Goal: Transaction & Acquisition: Book appointment/travel/reservation

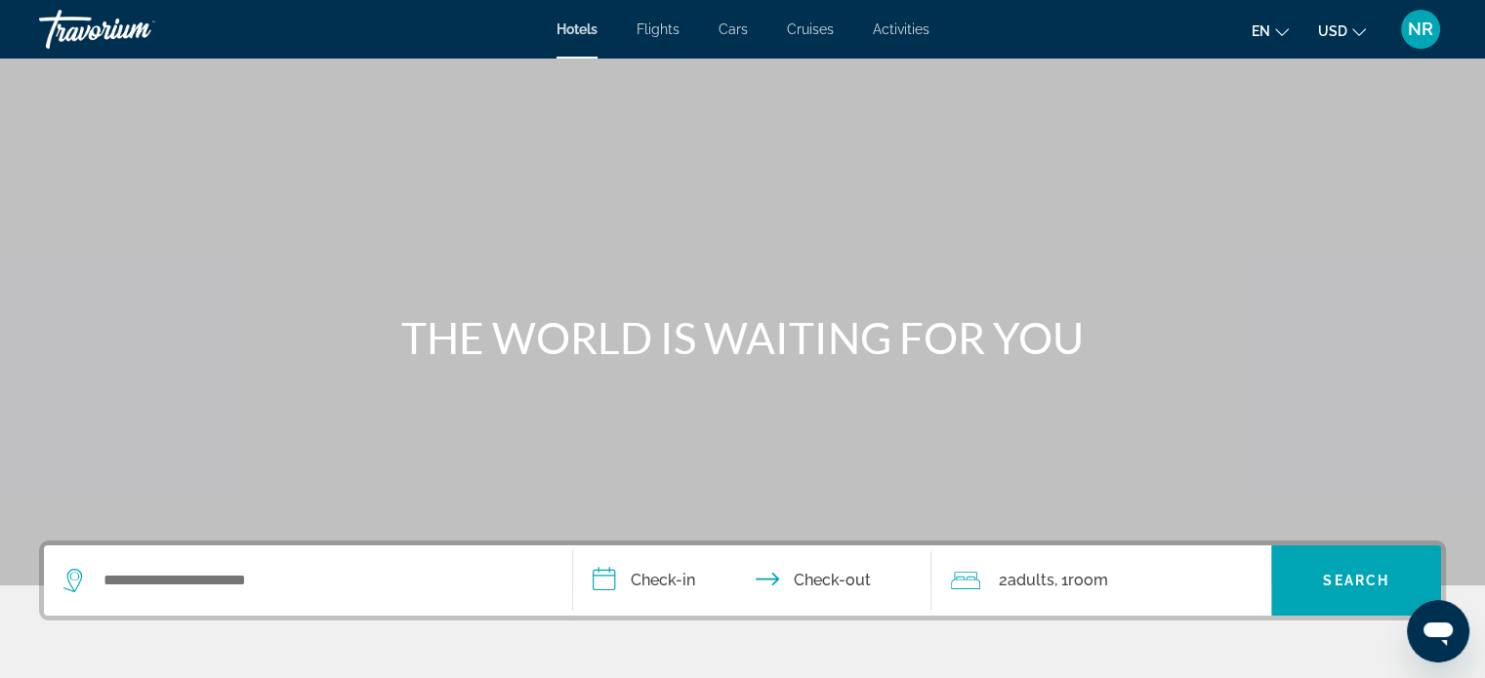
click at [1416, 26] on span "NR" at bounding box center [1419, 30] width 25 height 20
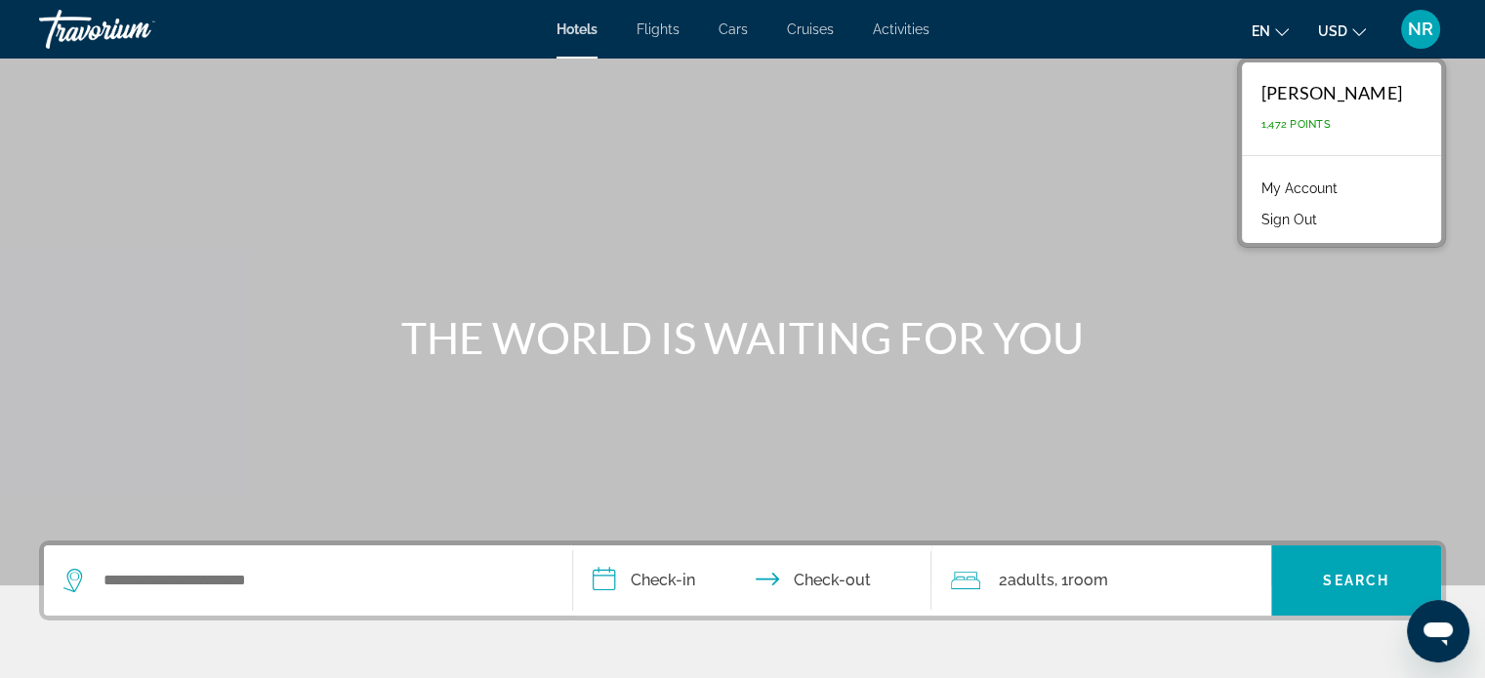
click at [1335, 184] on link "My Account" at bounding box center [1299, 188] width 96 height 25
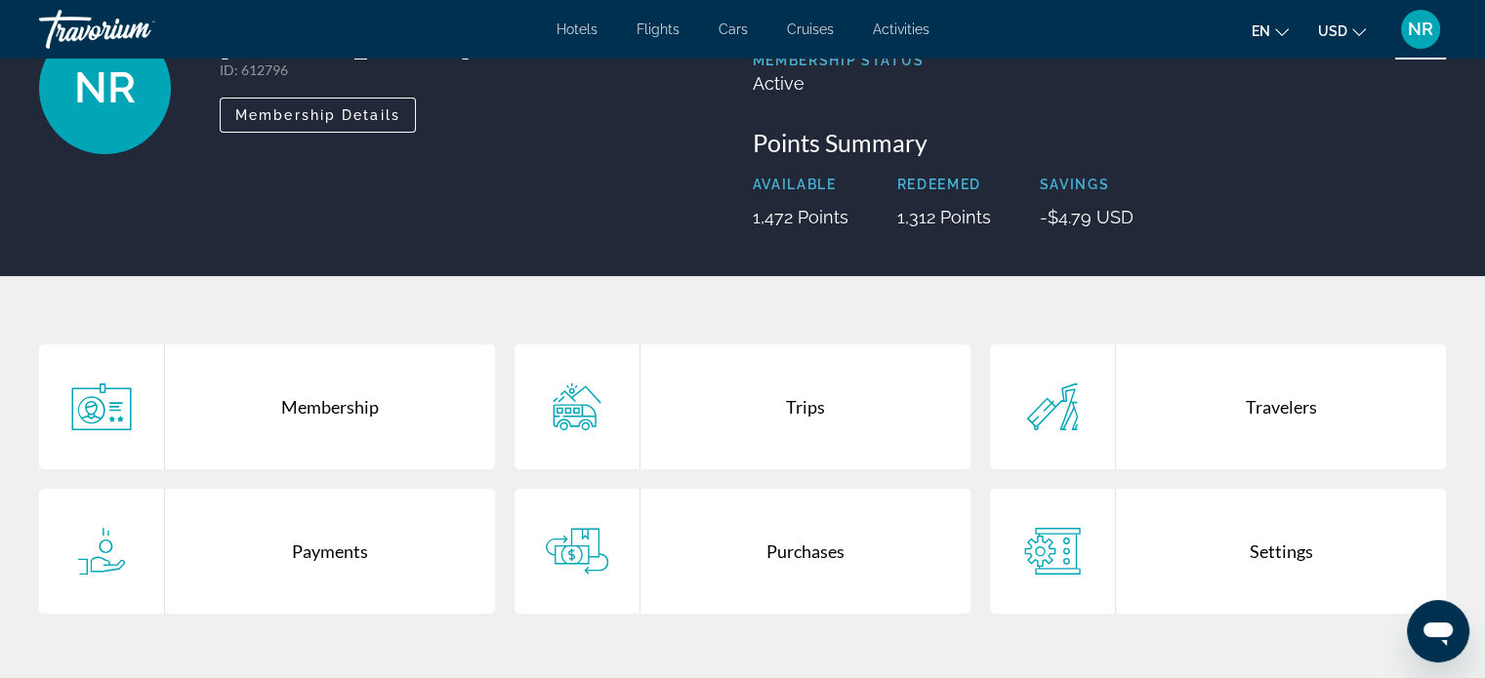
scroll to position [390, 0]
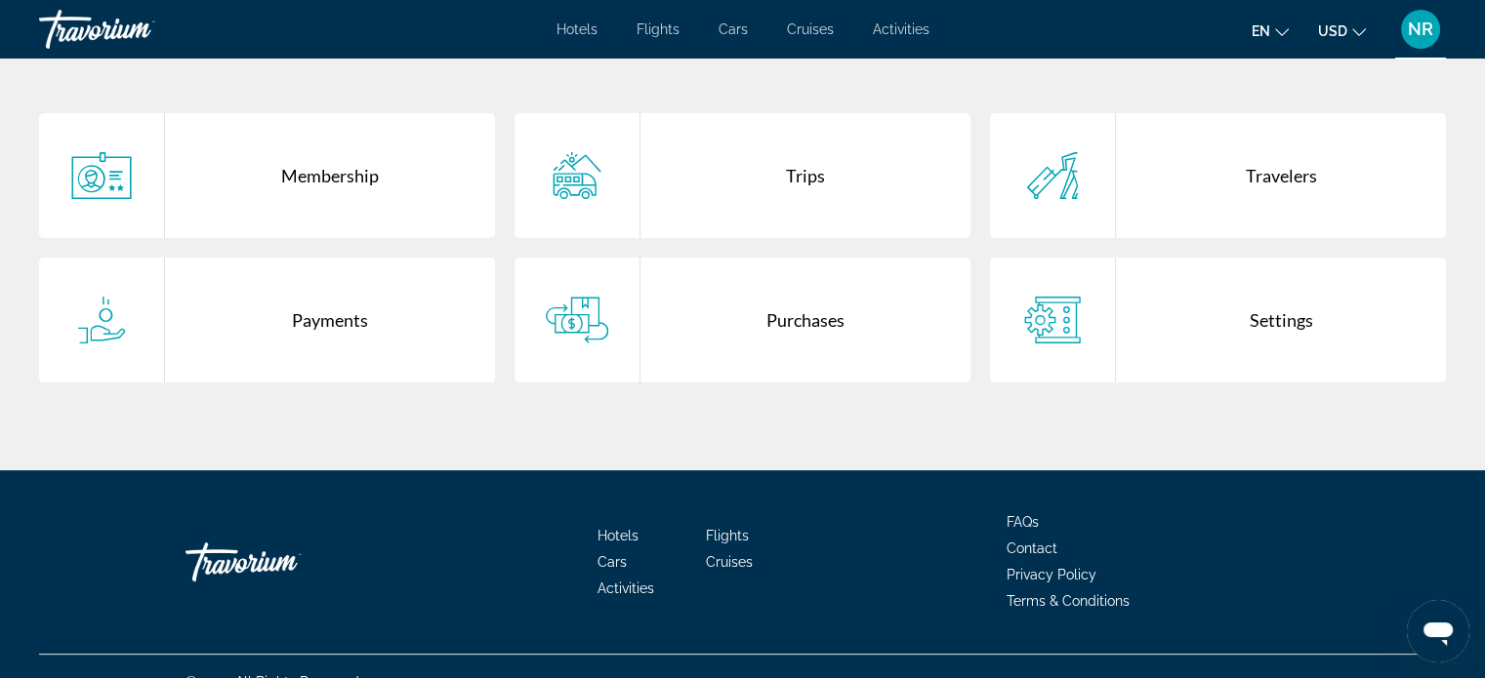
click at [313, 316] on div "Payments" at bounding box center [330, 320] width 330 height 125
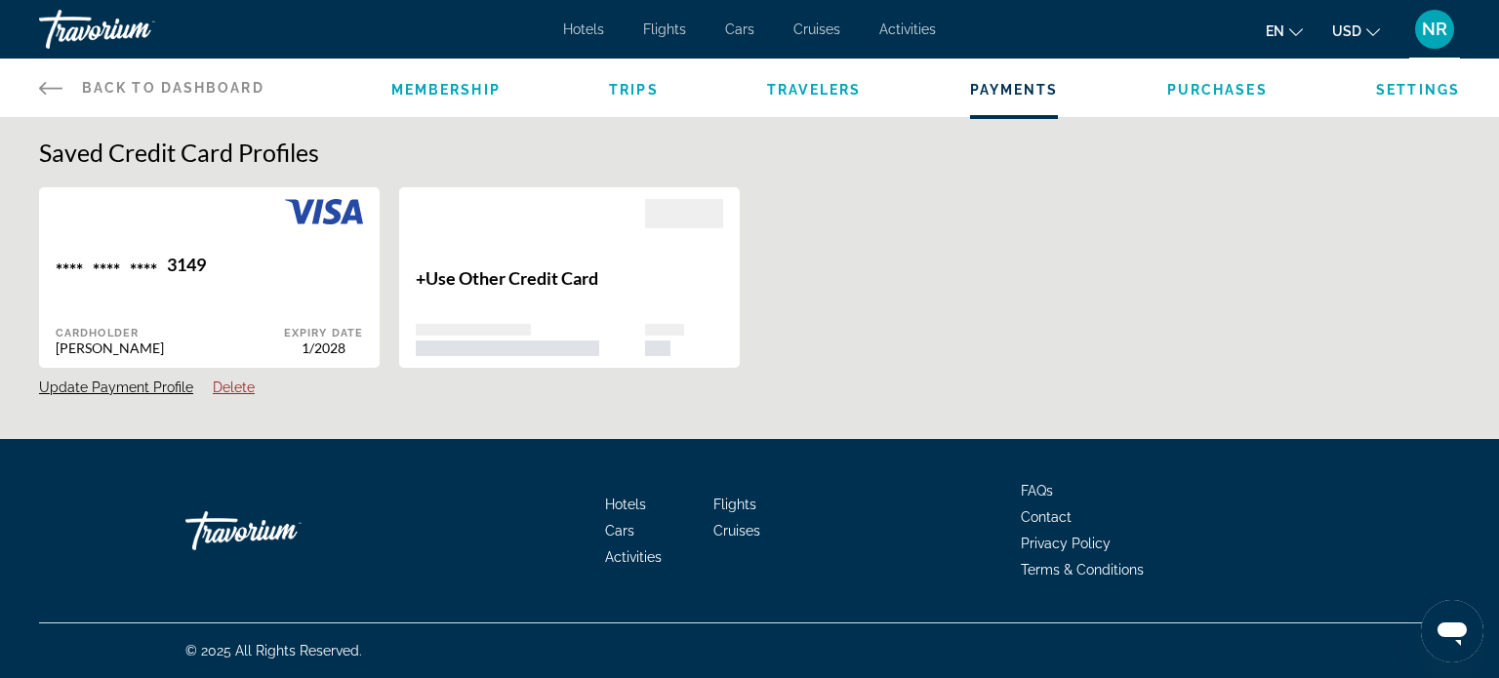
click at [43, 87] on icon "Main content" at bounding box center [50, 87] width 23 height 23
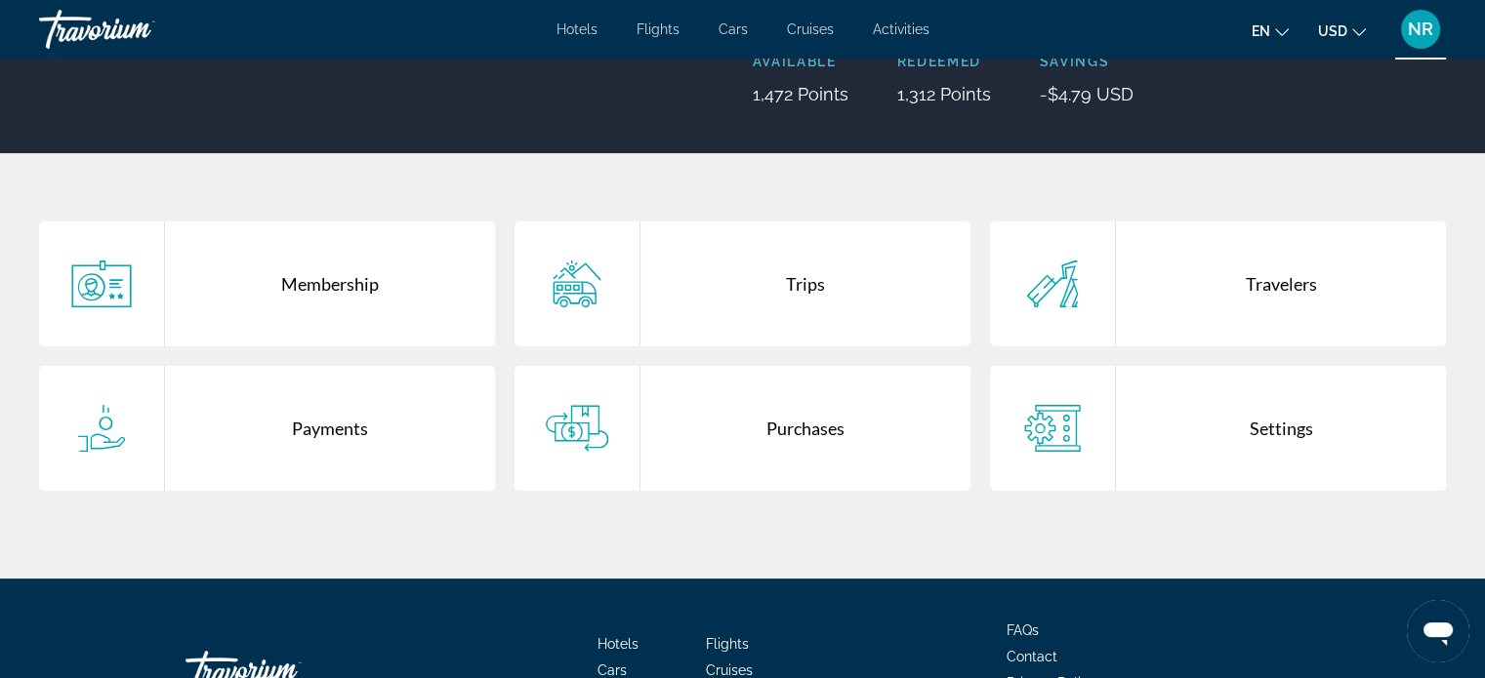
scroll to position [293, 0]
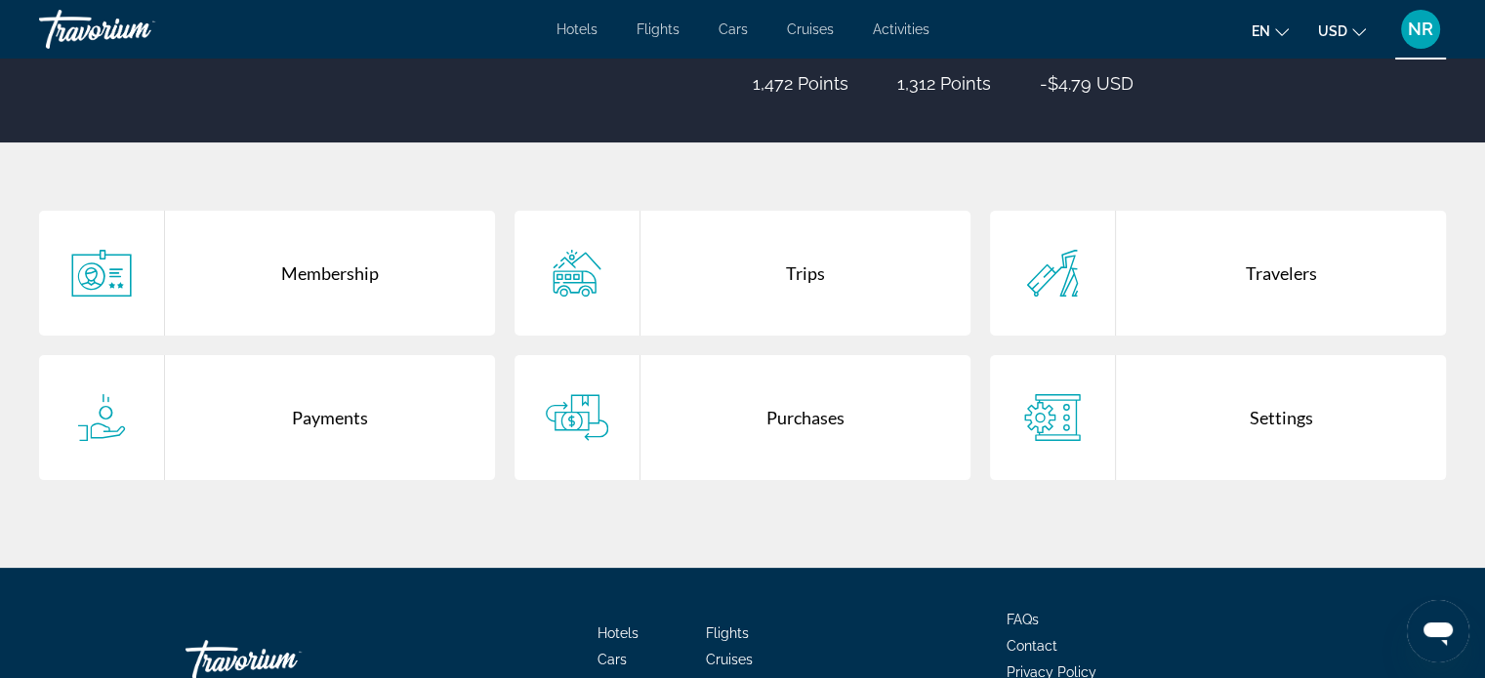
click at [1273, 420] on div "Settings" at bounding box center [1281, 417] width 330 height 125
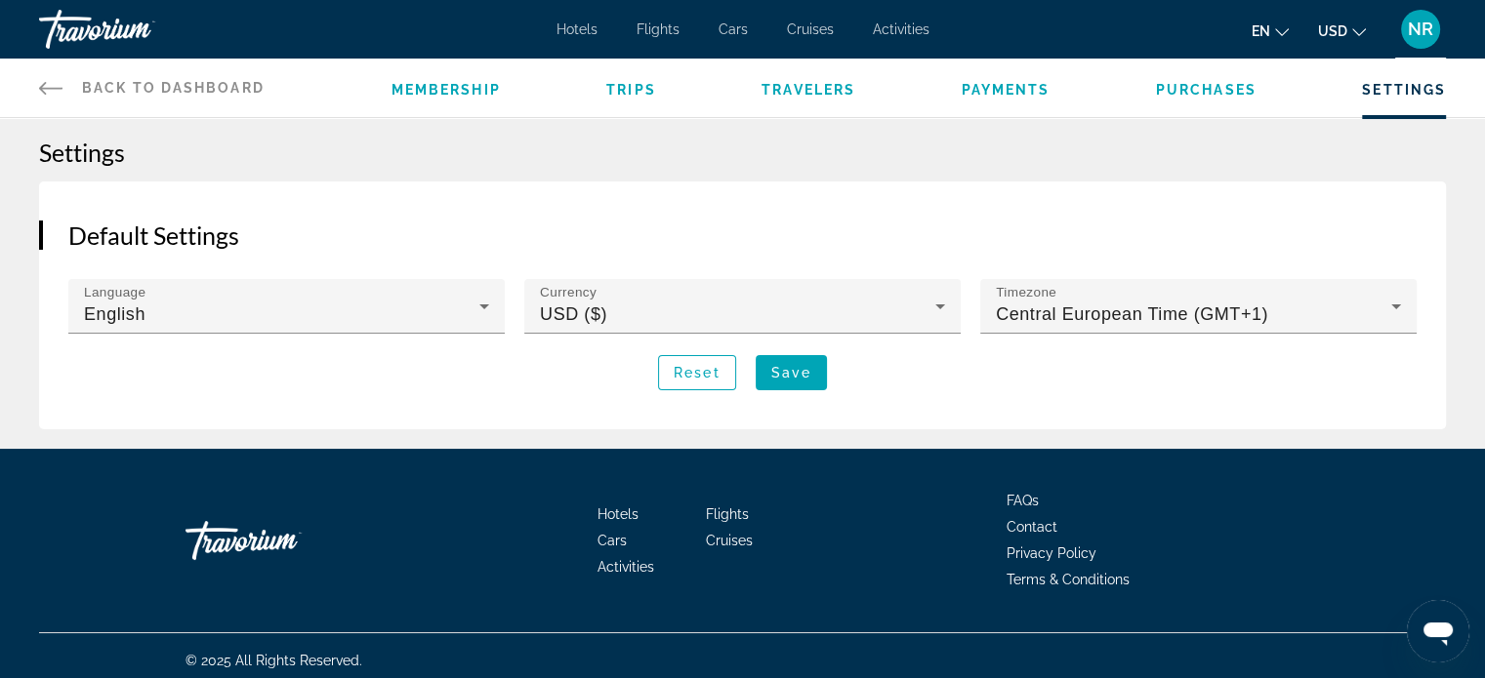
click at [1213, 76] on div "Membership Trips Travelers Payments Purchases Settings" at bounding box center [918, 88] width 1054 height 59
click at [1214, 84] on span "Purchases" at bounding box center [1206, 90] width 101 height 16
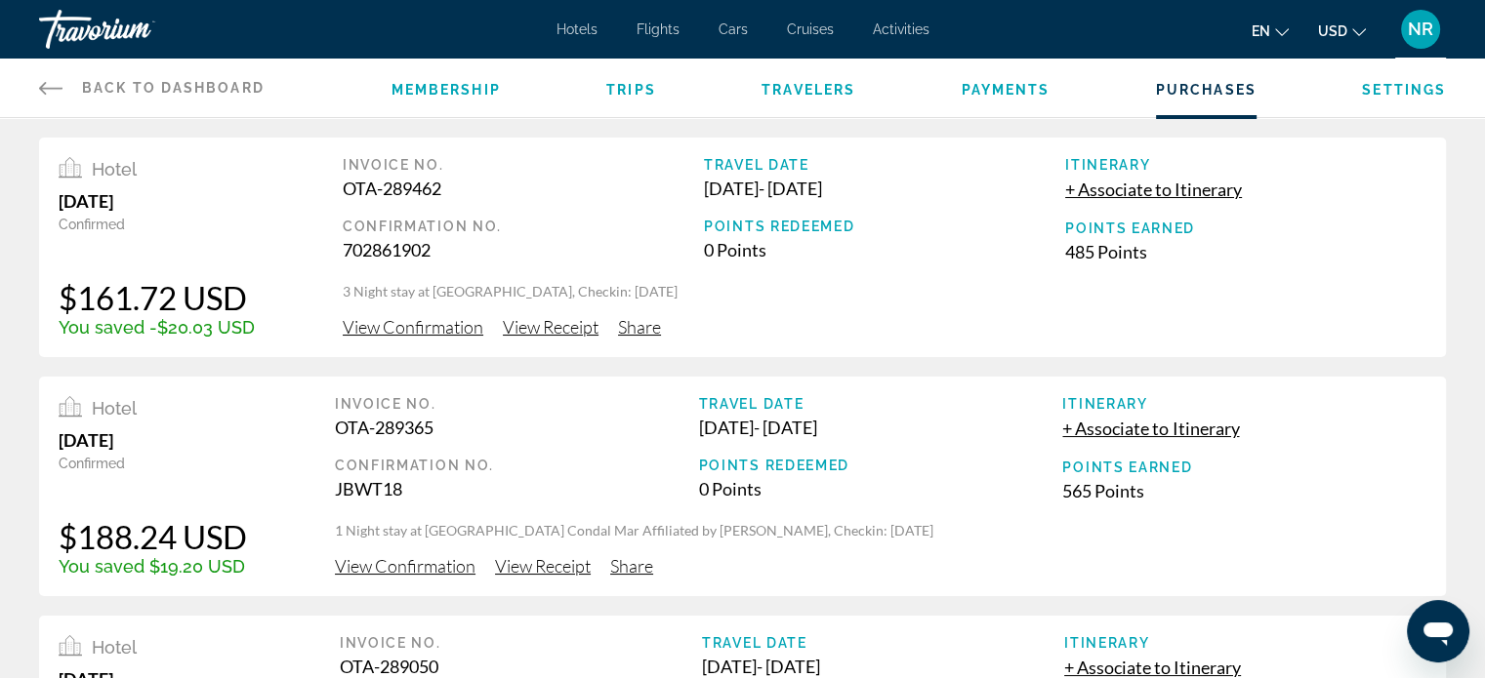
click at [1013, 85] on span "Payments" at bounding box center [1005, 90] width 89 height 16
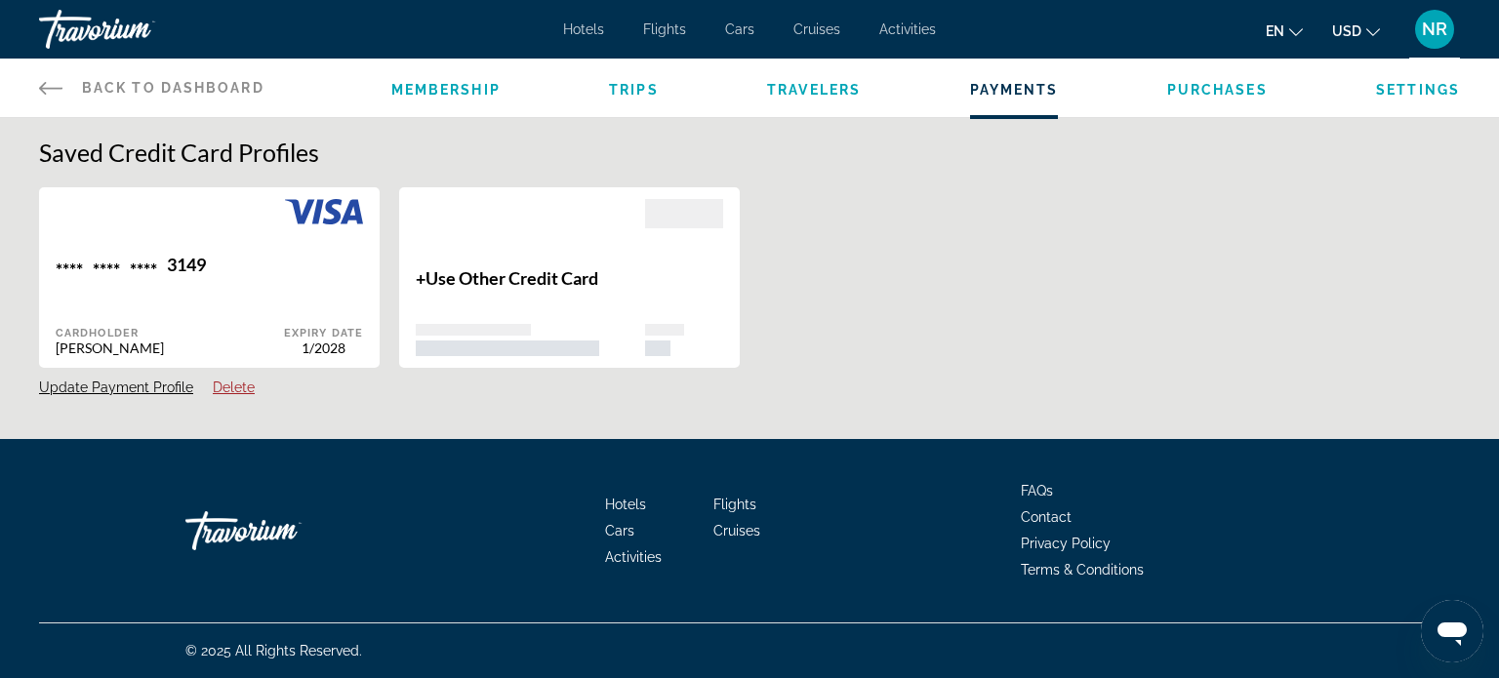
click at [827, 87] on span "Travelers" at bounding box center [814, 90] width 94 height 16
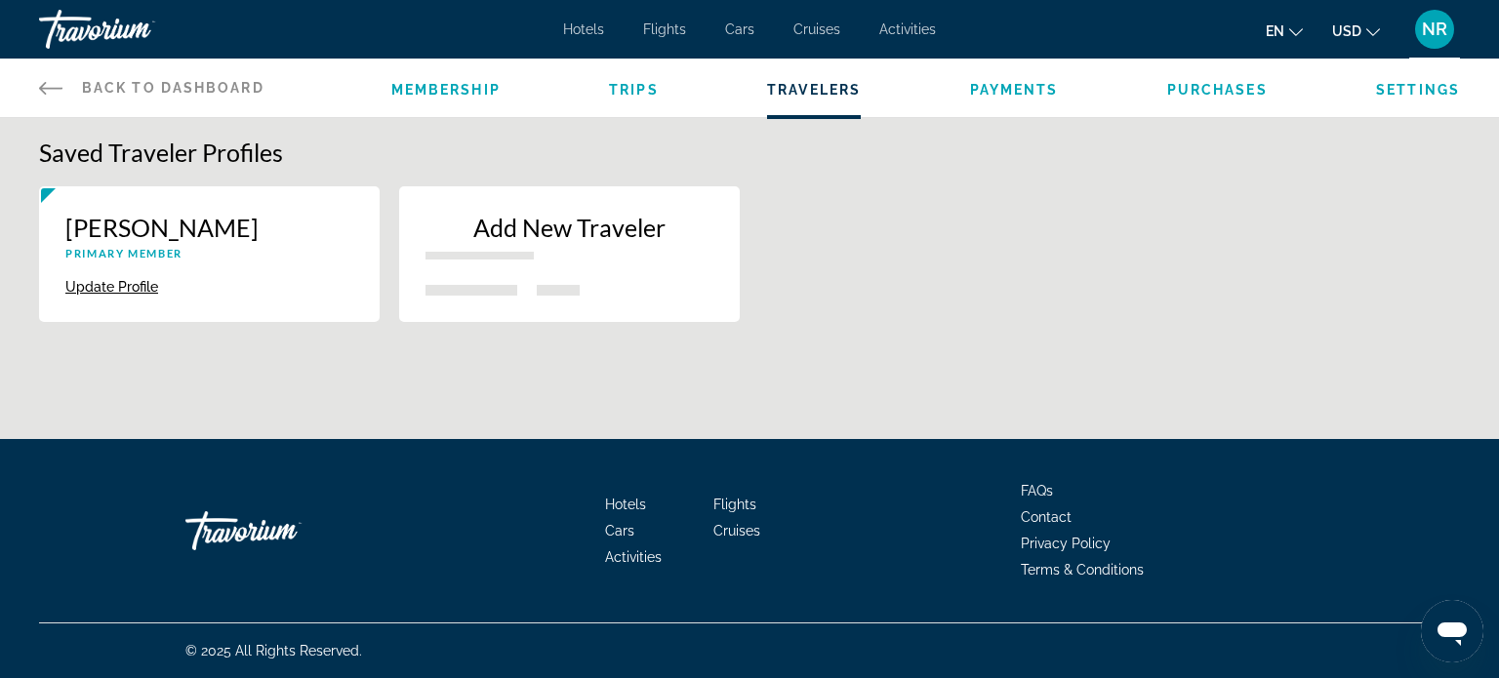
click at [629, 82] on span "Trips" at bounding box center [634, 90] width 50 height 16
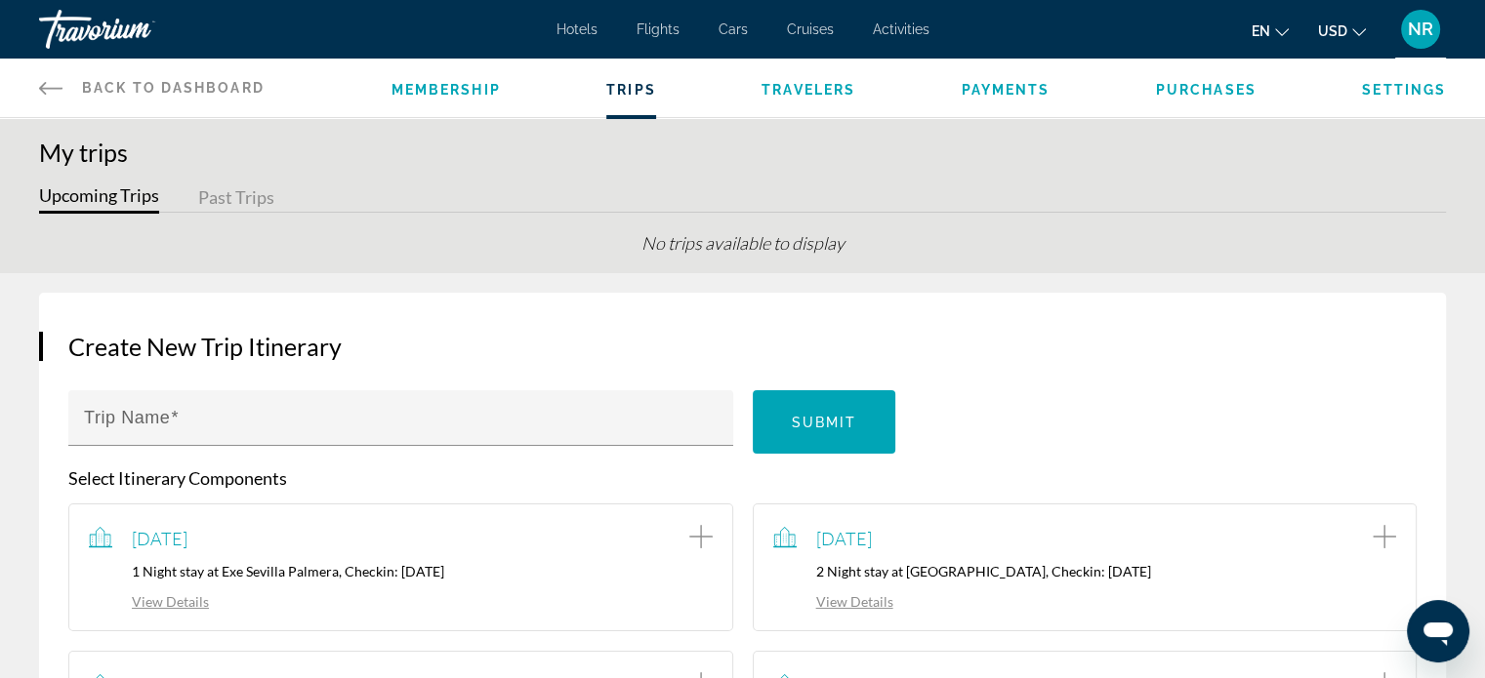
click at [469, 76] on div "Membership Trips Travelers Payments Purchases Settings" at bounding box center [918, 88] width 1054 height 59
click at [472, 87] on span "Membership" at bounding box center [445, 90] width 109 height 16
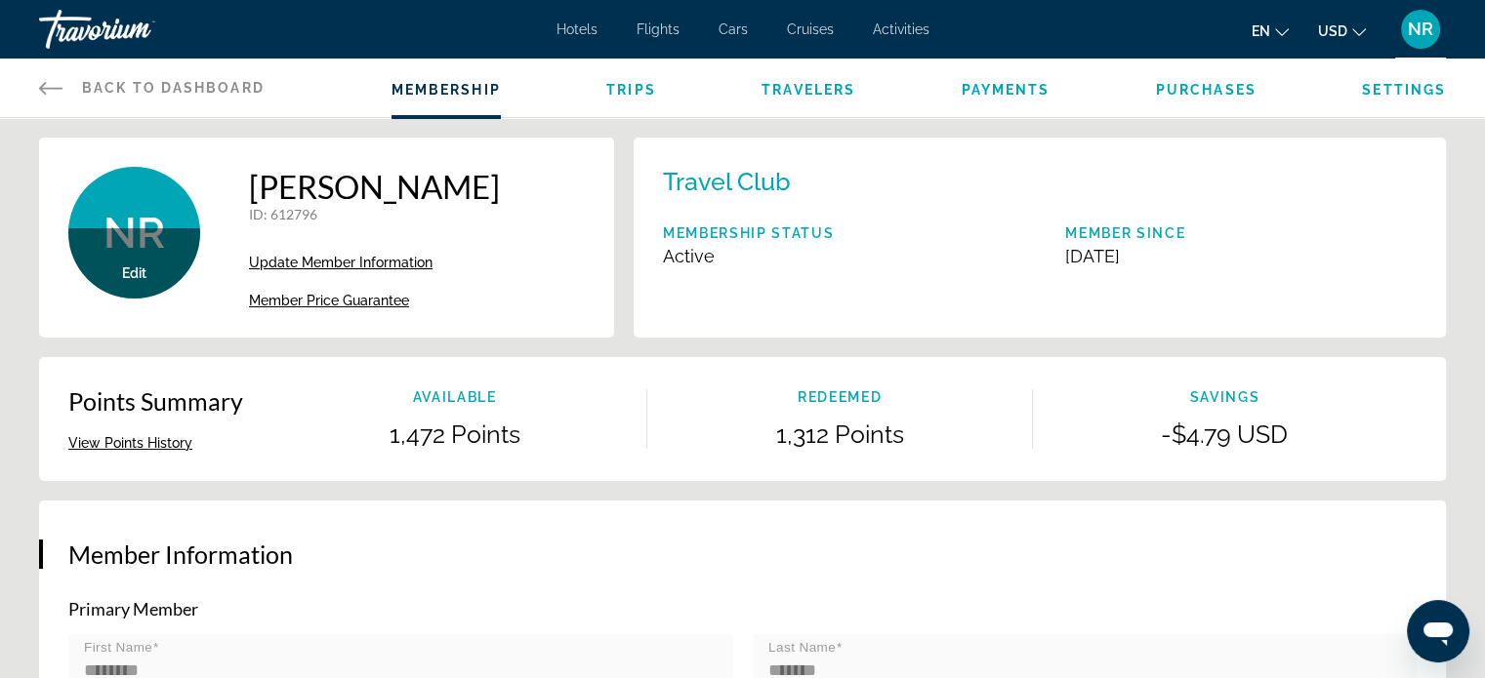
click at [725, 32] on span "Cars" at bounding box center [732, 29] width 29 height 16
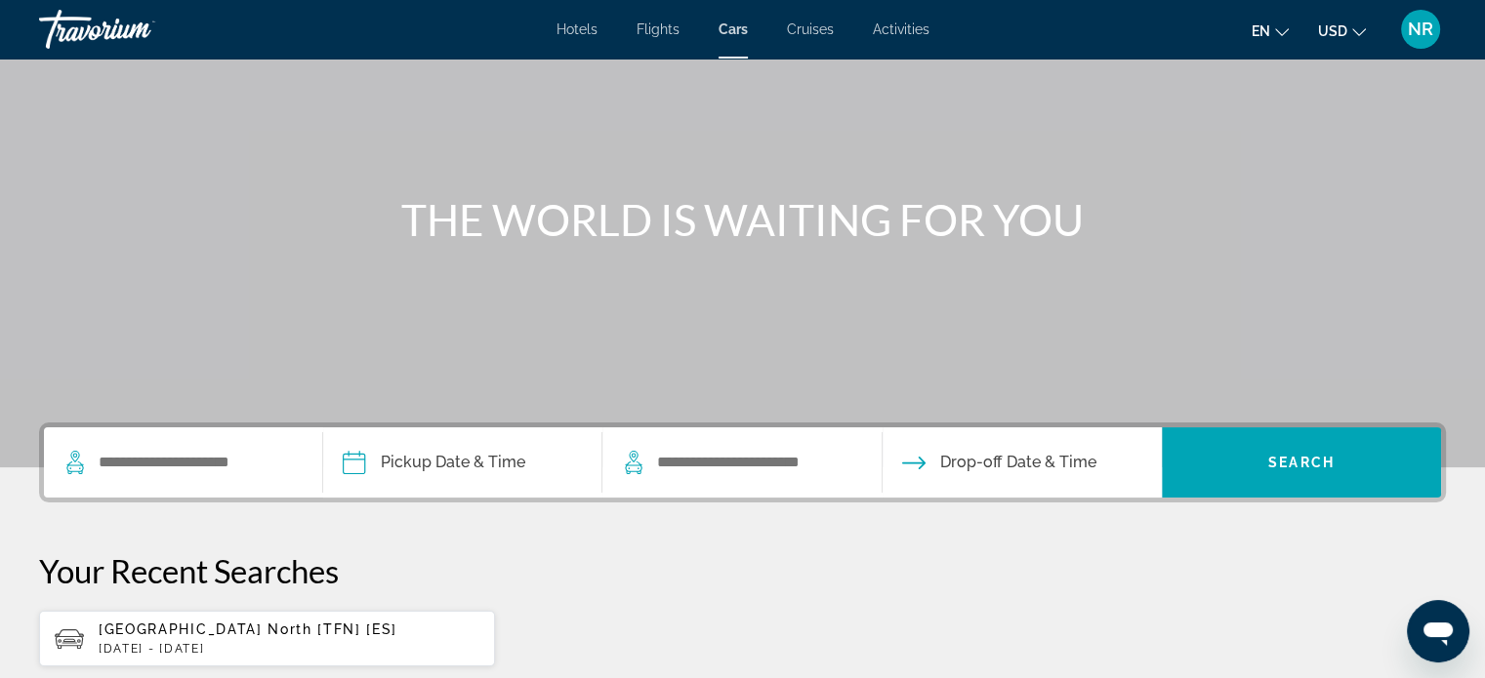
scroll to position [293, 0]
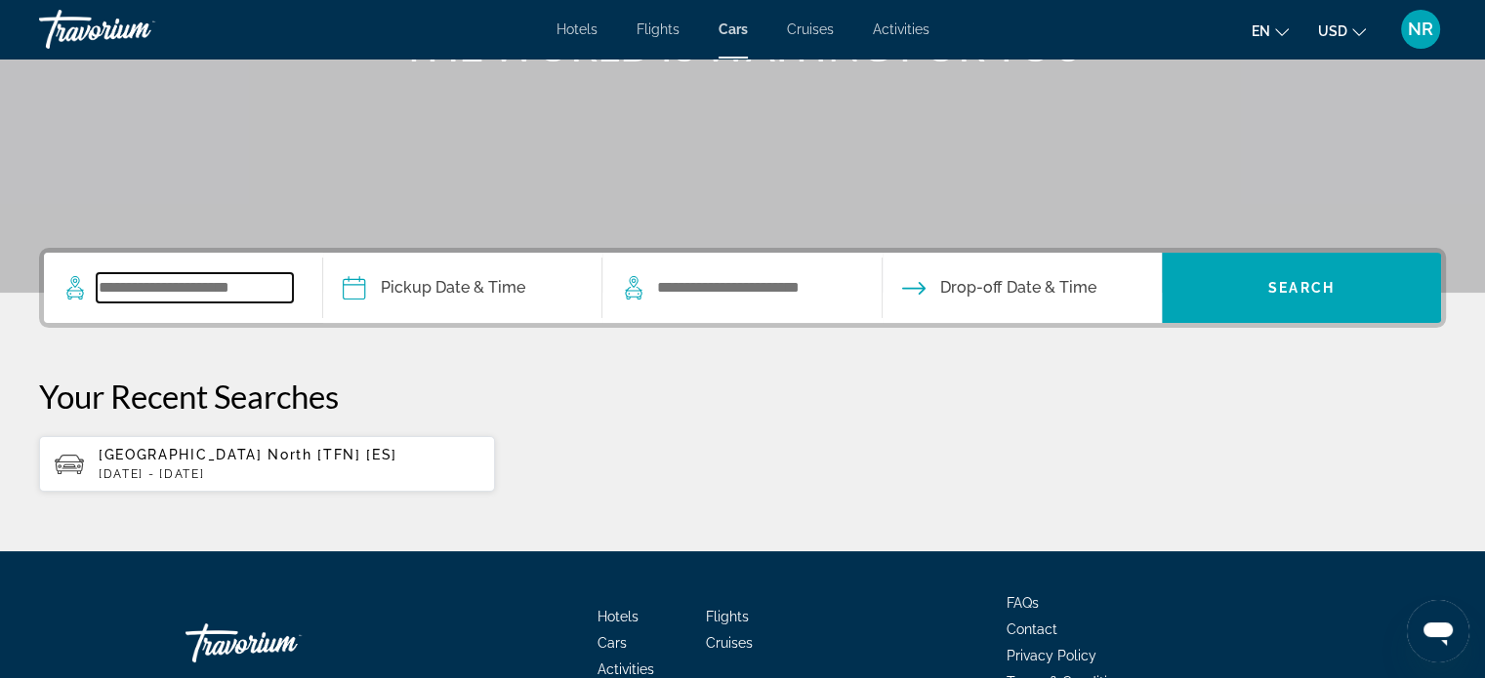
click at [227, 288] on input "Search widget" at bounding box center [195, 287] width 196 height 29
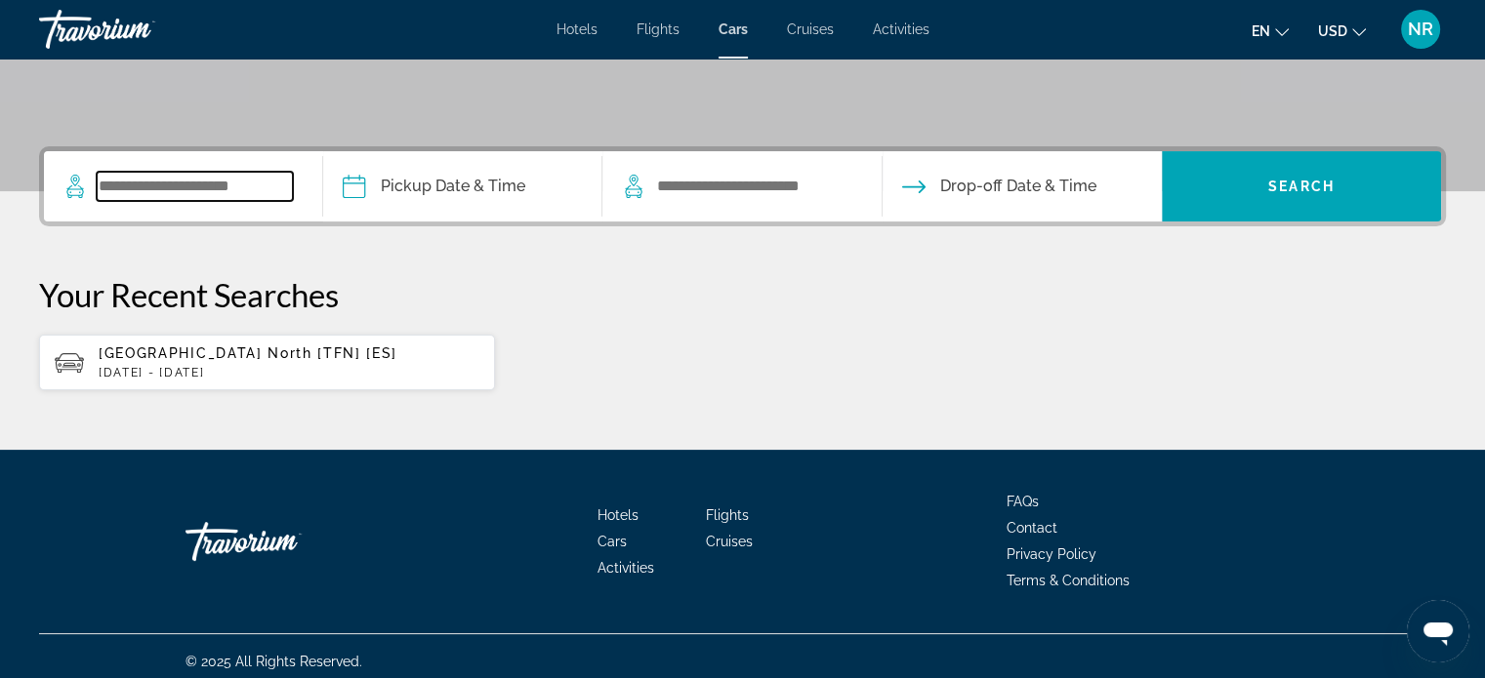
scroll to position [403, 0]
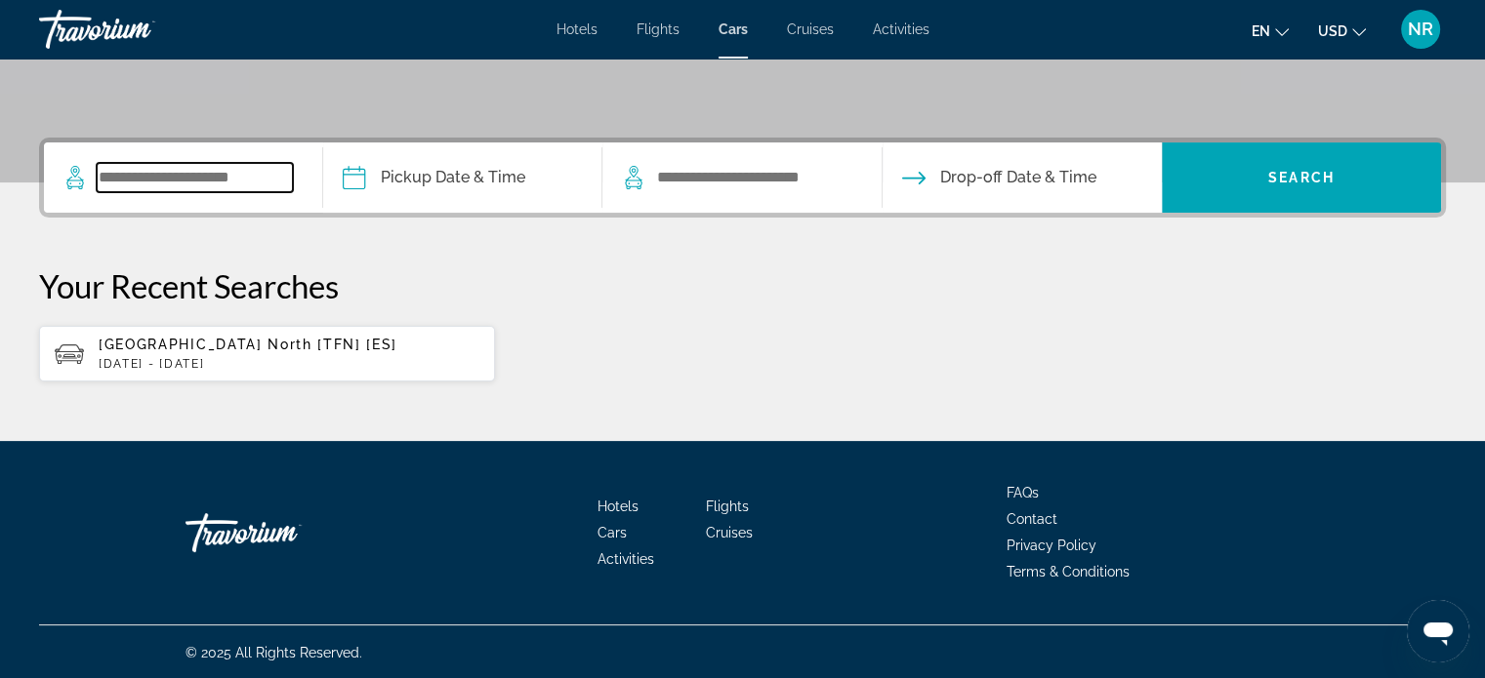
click at [278, 171] on input "Search widget" at bounding box center [195, 177] width 196 height 29
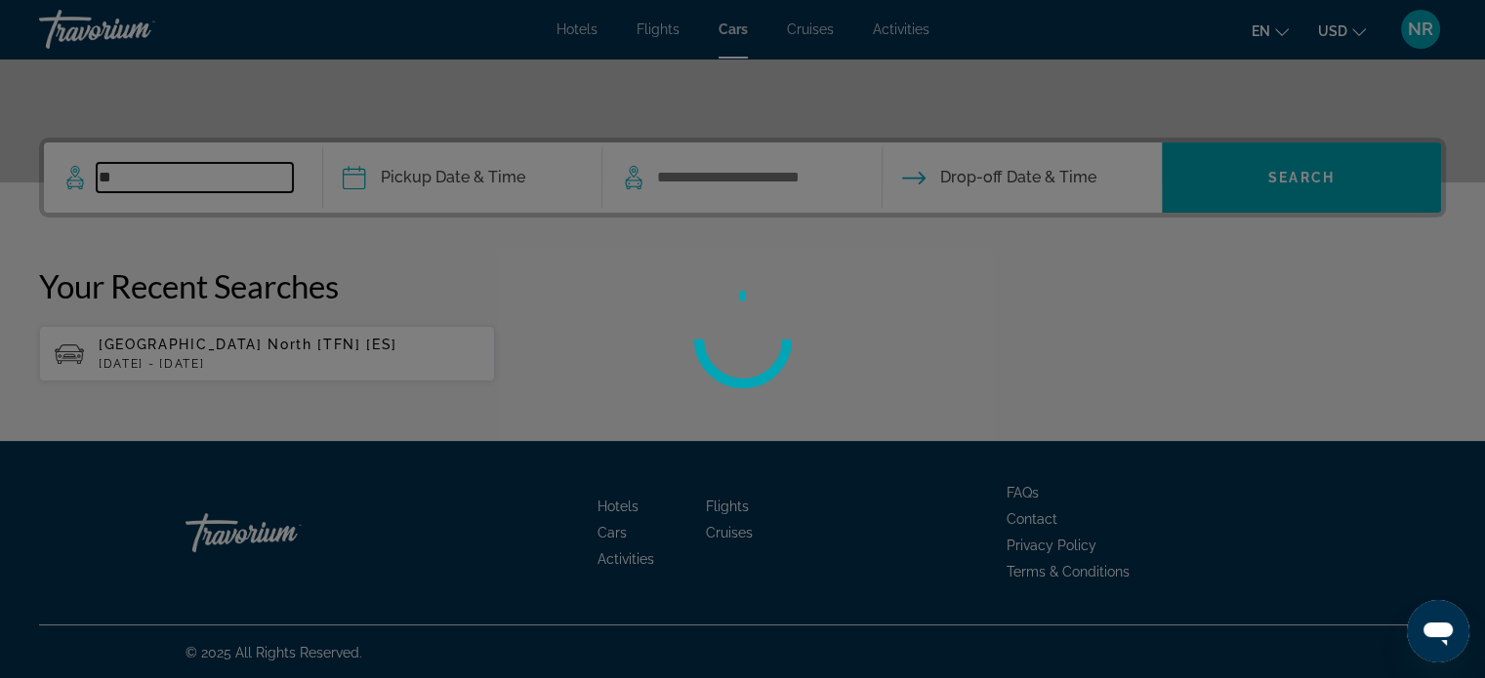
type input "*"
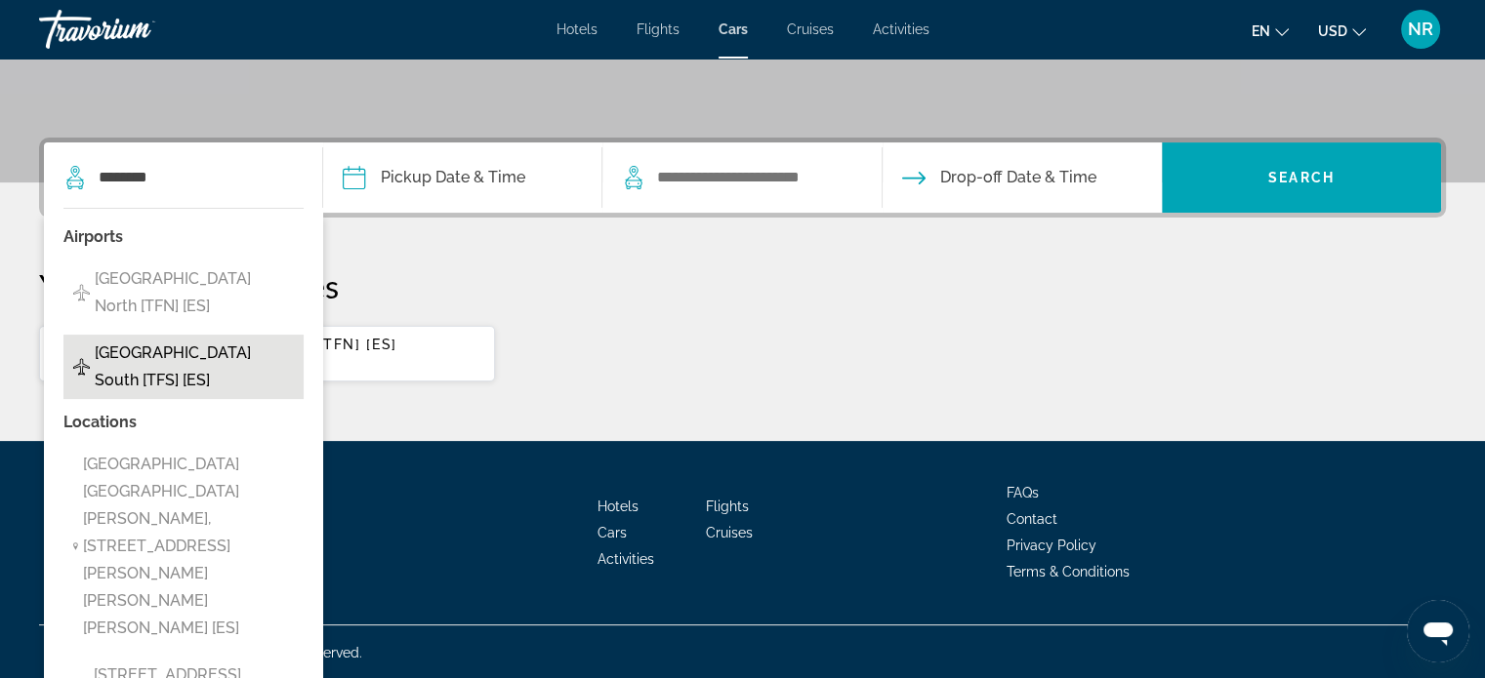
click at [150, 364] on span "[GEOGRAPHIC_DATA] South [TFS] [ES]" at bounding box center [194, 367] width 199 height 55
type input "**********"
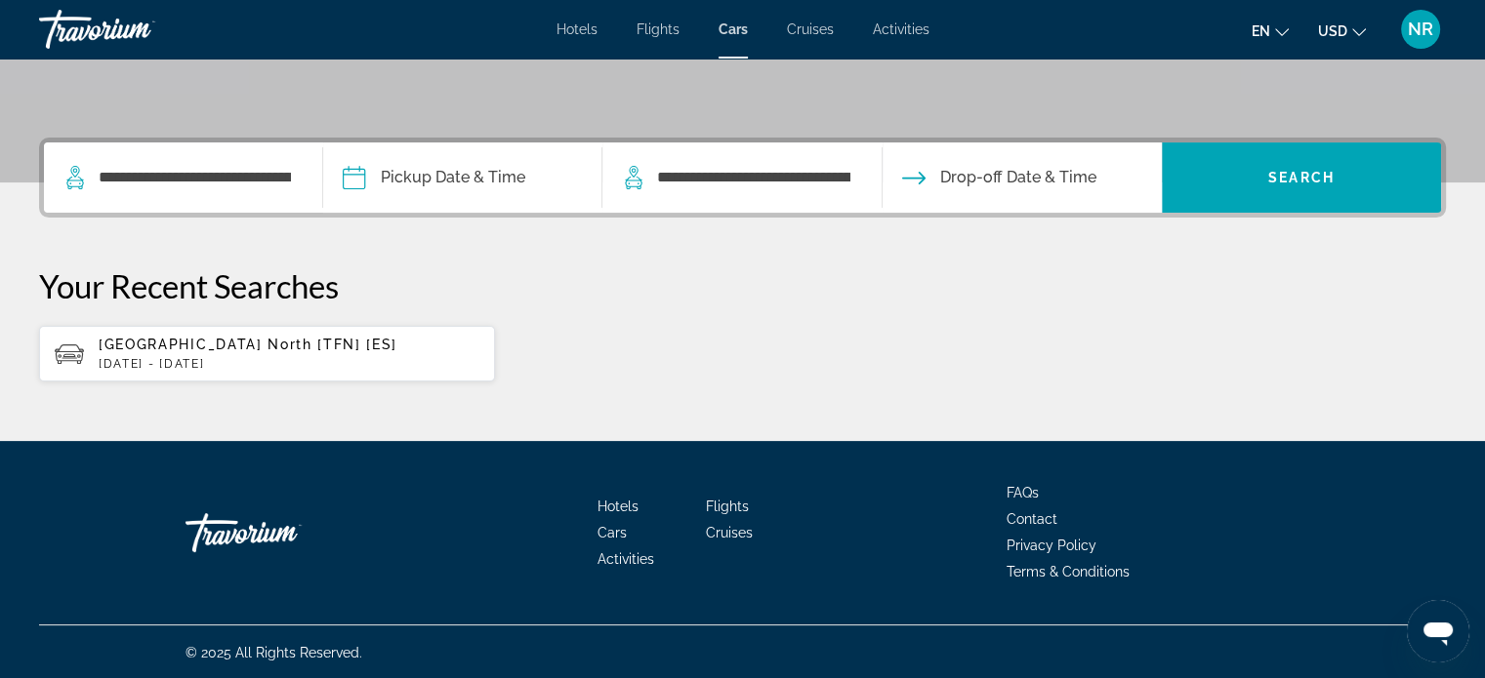
click at [461, 175] on input "Pickup date" at bounding box center [461, 181] width 287 height 76
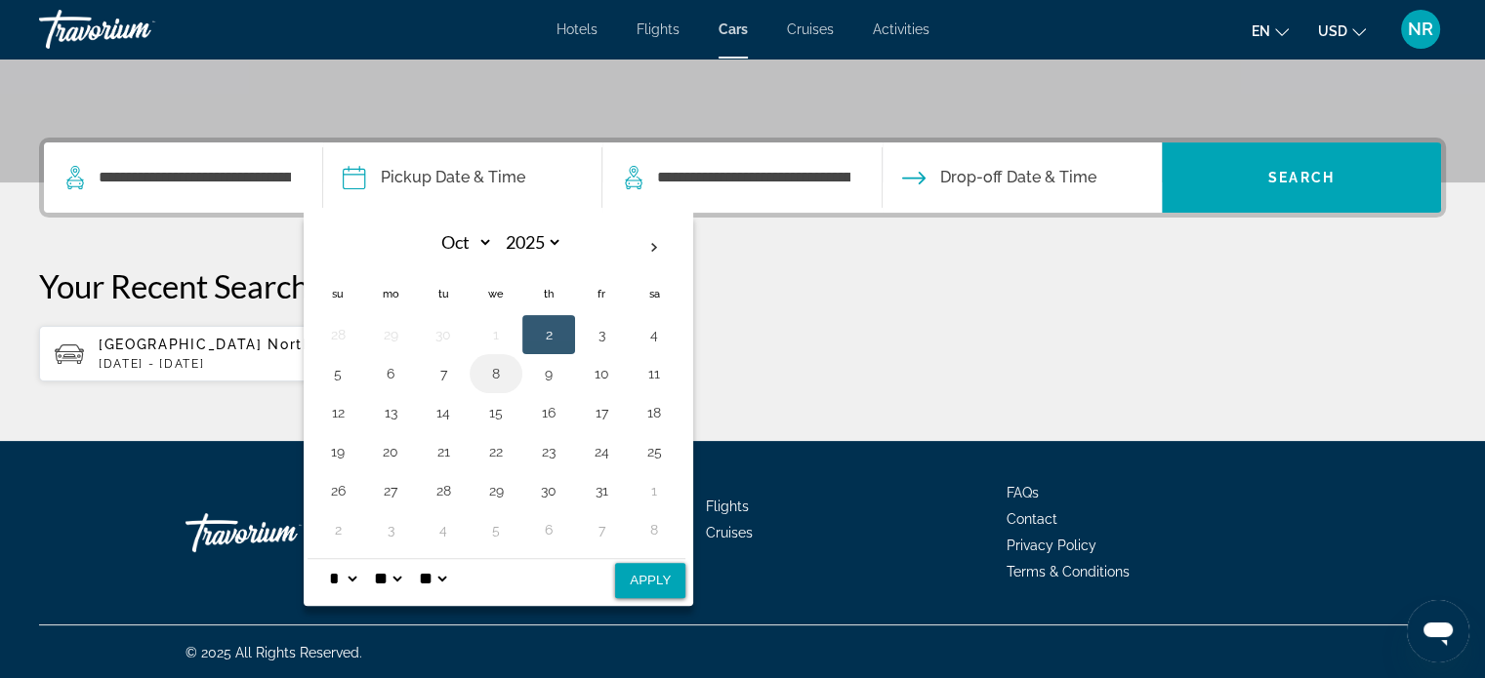
click at [496, 370] on button "8" at bounding box center [495, 373] width 31 height 27
click at [359, 574] on select "* * * * * * * * * ** ** **" at bounding box center [342, 578] width 35 height 39
click at [450, 573] on select "** **" at bounding box center [432, 578] width 35 height 39
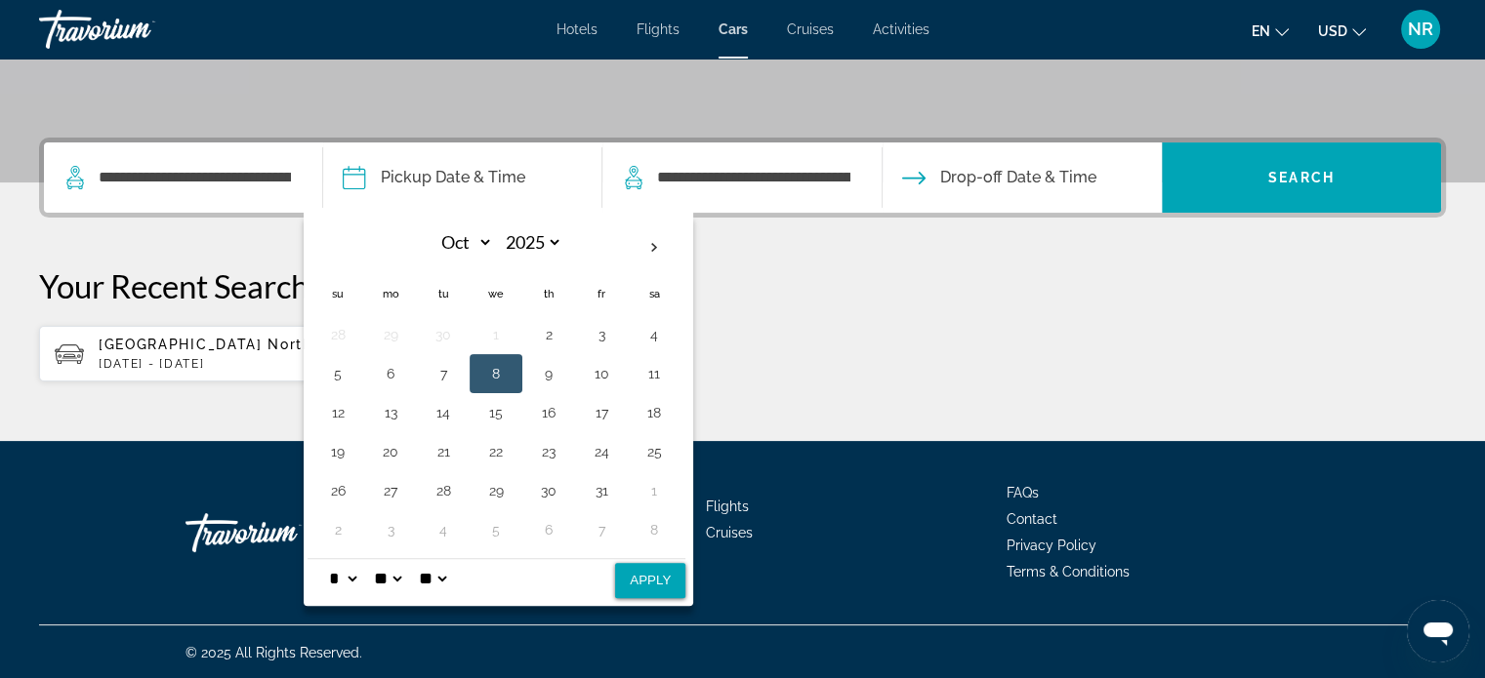
click at [650, 581] on button "Apply" at bounding box center [650, 580] width 70 height 35
type input "**********"
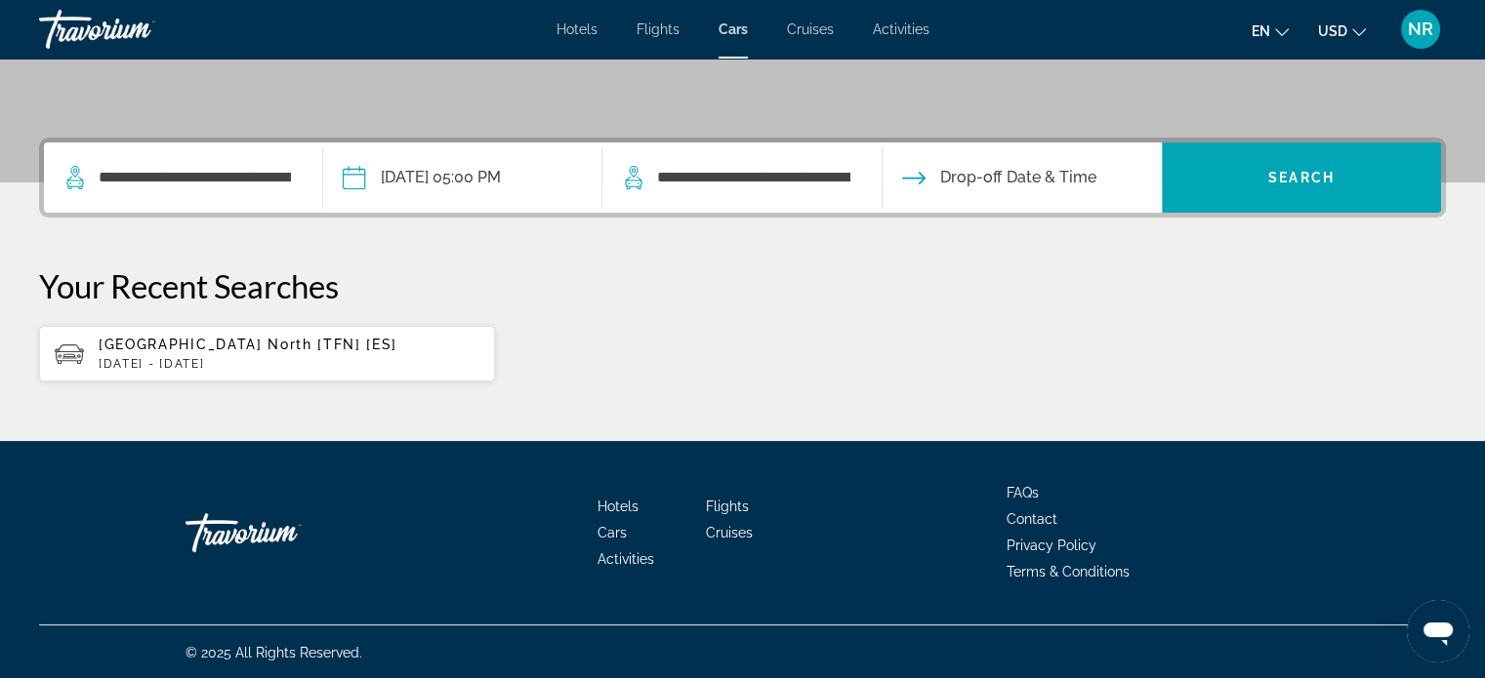
click at [956, 180] on input "Drop-off date" at bounding box center [1020, 181] width 287 height 76
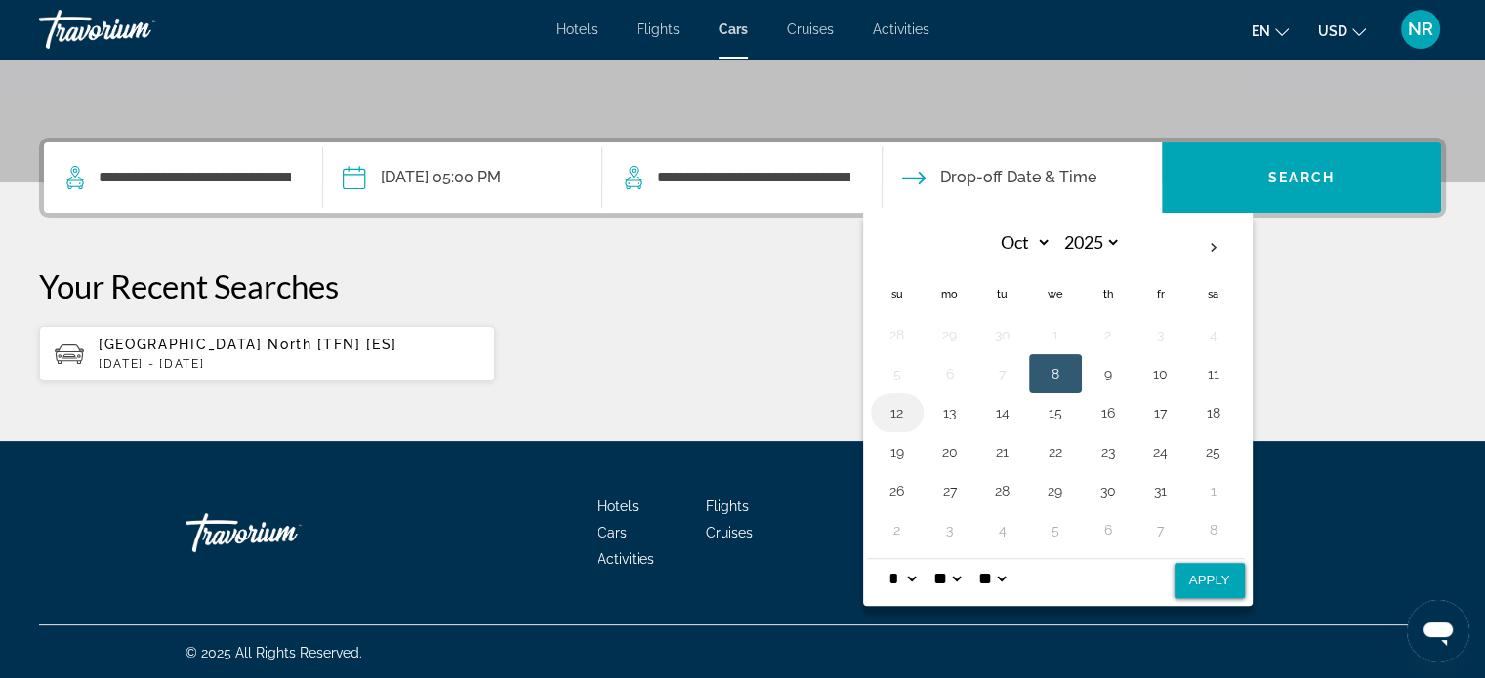
click at [895, 406] on button "12" at bounding box center [896, 412] width 31 height 27
click at [1005, 575] on select "** **" at bounding box center [991, 578] width 35 height 39
select select "**"
click at [987, 559] on select "** **" at bounding box center [991, 578] width 35 height 39
click at [903, 573] on select "* * * * * * * * * ** ** **" at bounding box center [901, 578] width 35 height 39
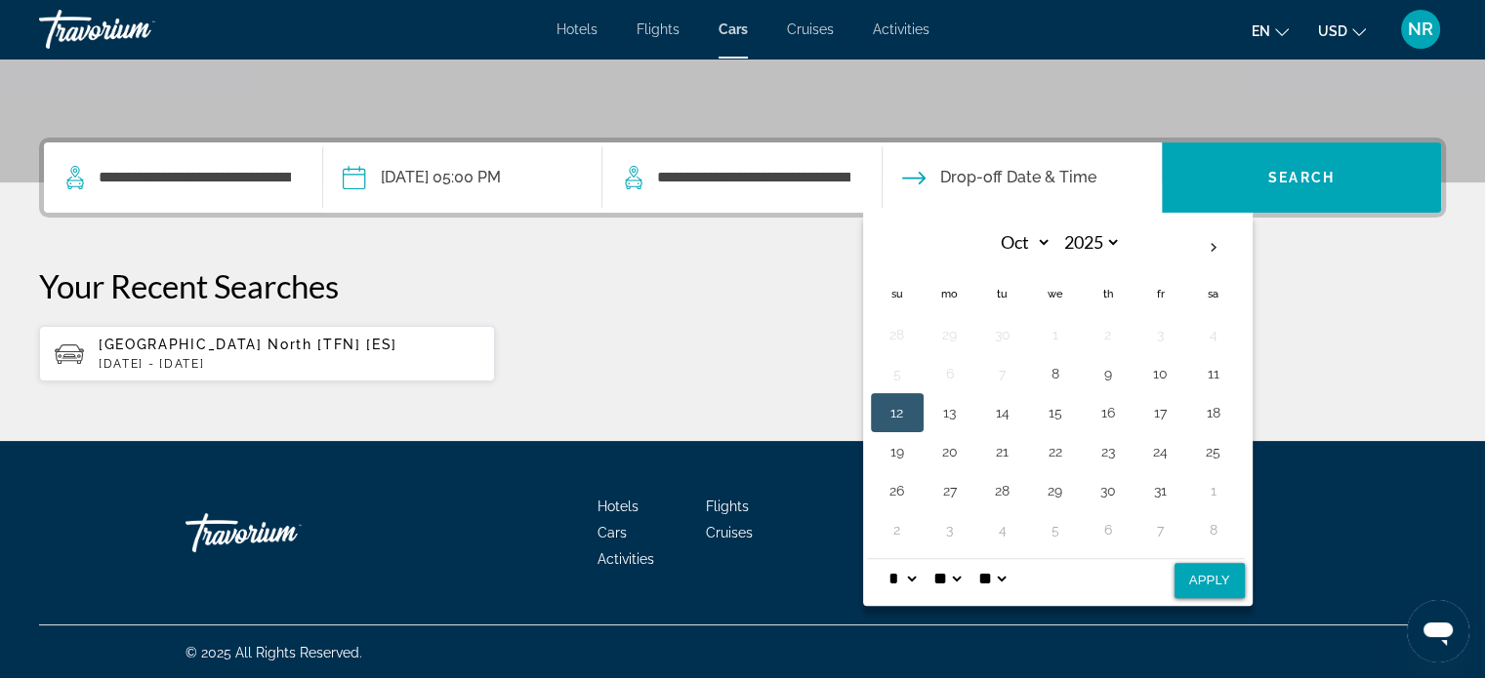
click at [884, 559] on select "* * * * * * * * * ** ** **" at bounding box center [901, 578] width 35 height 39
click at [1214, 577] on button "Apply" at bounding box center [1209, 580] width 70 height 35
type input "**********"
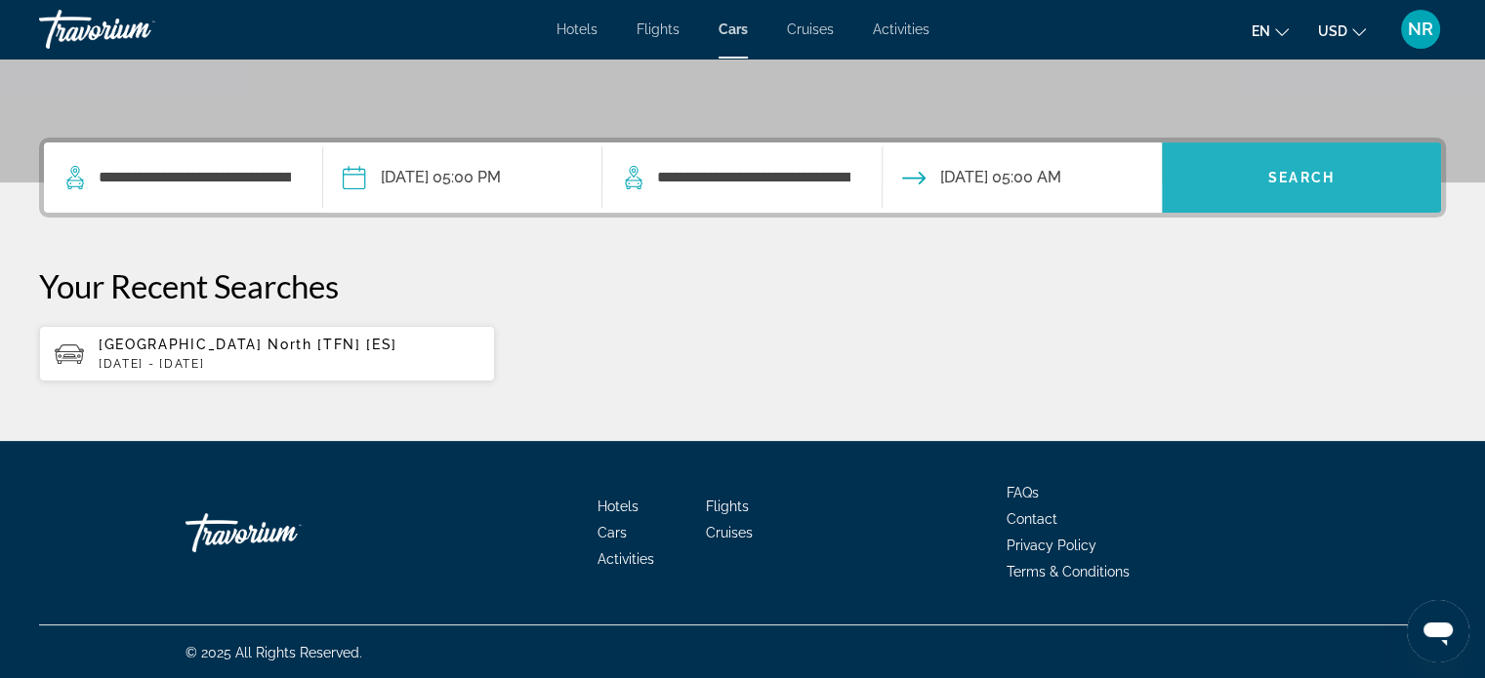
click at [1325, 172] on span "Search" at bounding box center [1301, 178] width 66 height 16
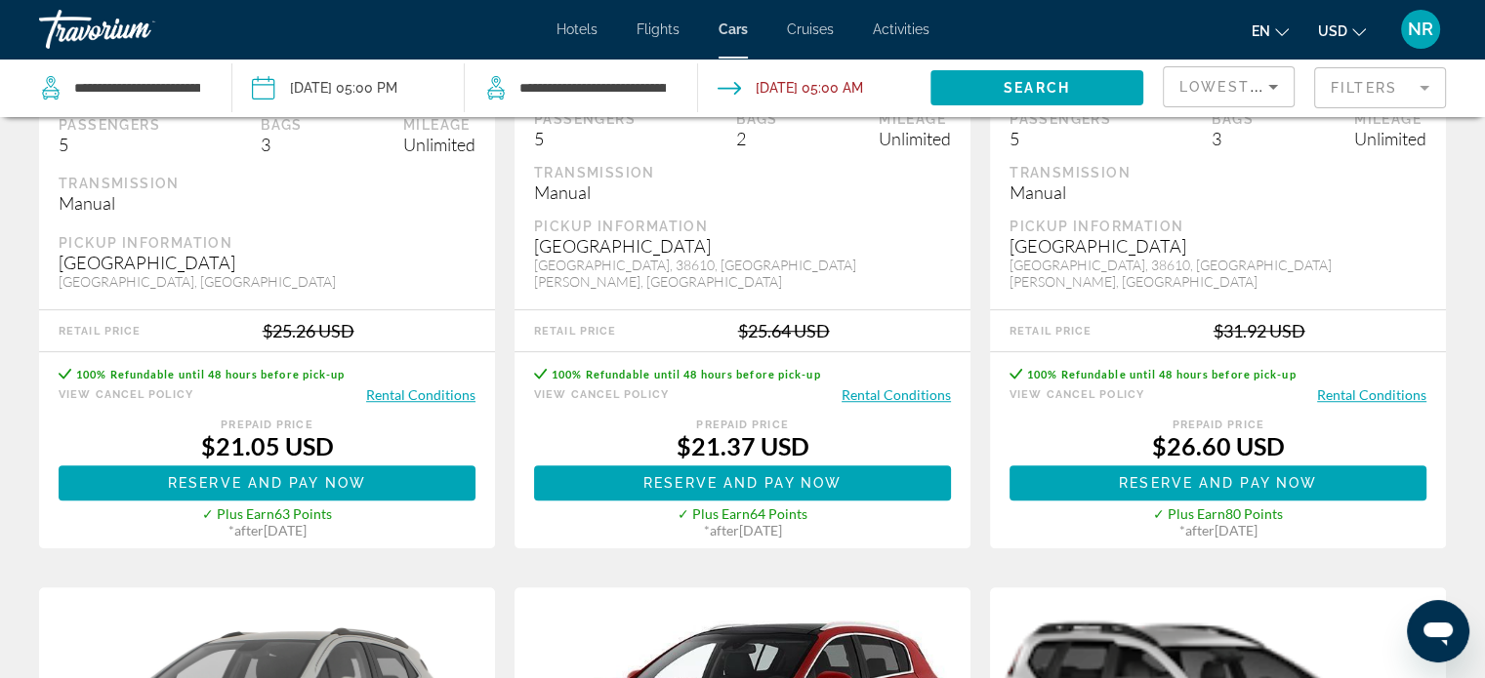
scroll to position [1366, 0]
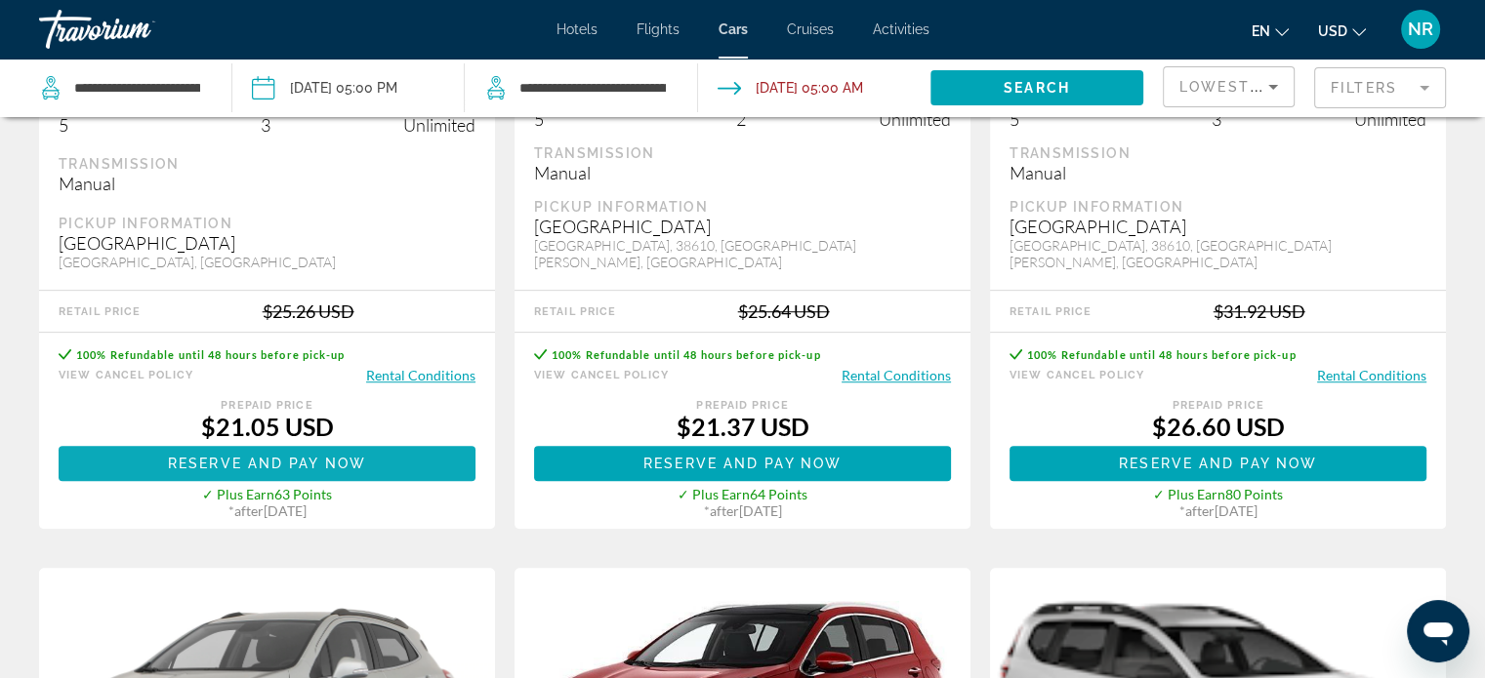
click at [309, 466] on span "Reserve and pay now" at bounding box center [267, 464] width 198 height 16
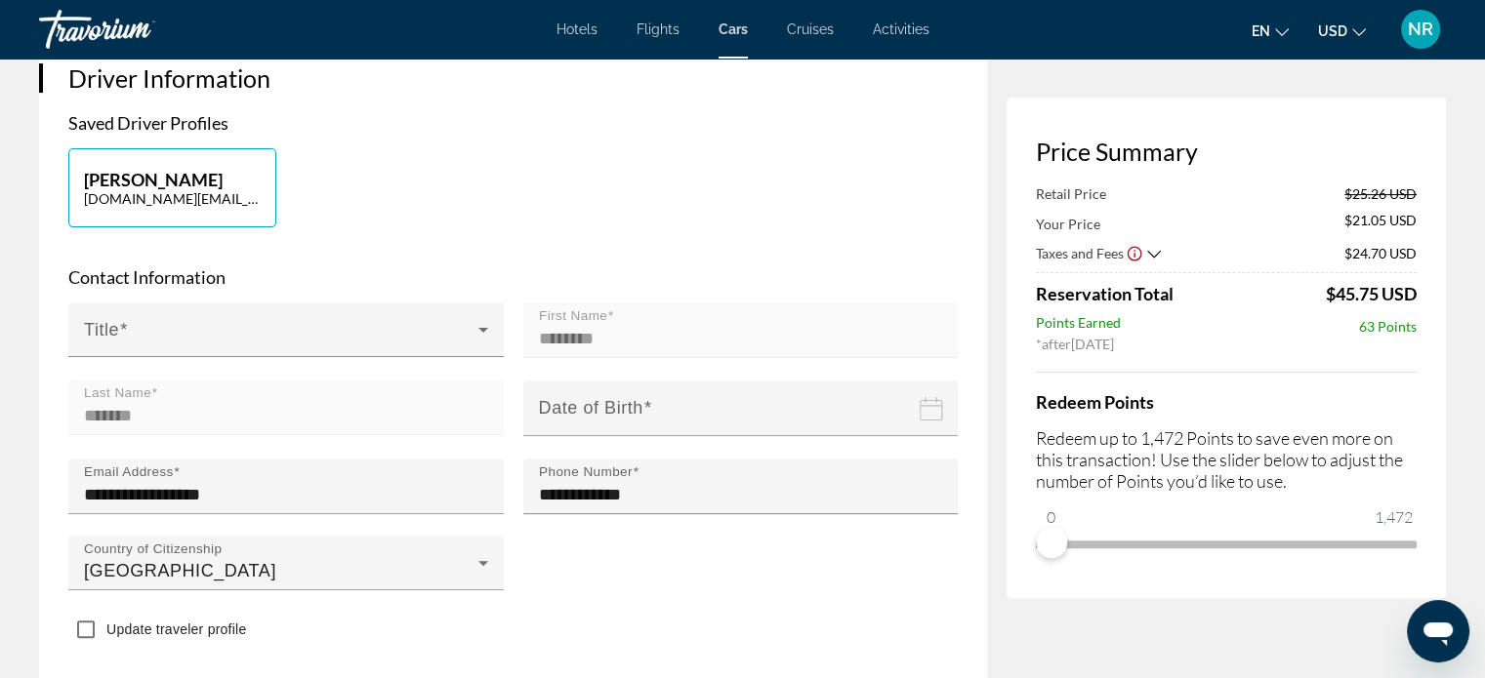
scroll to position [488, 0]
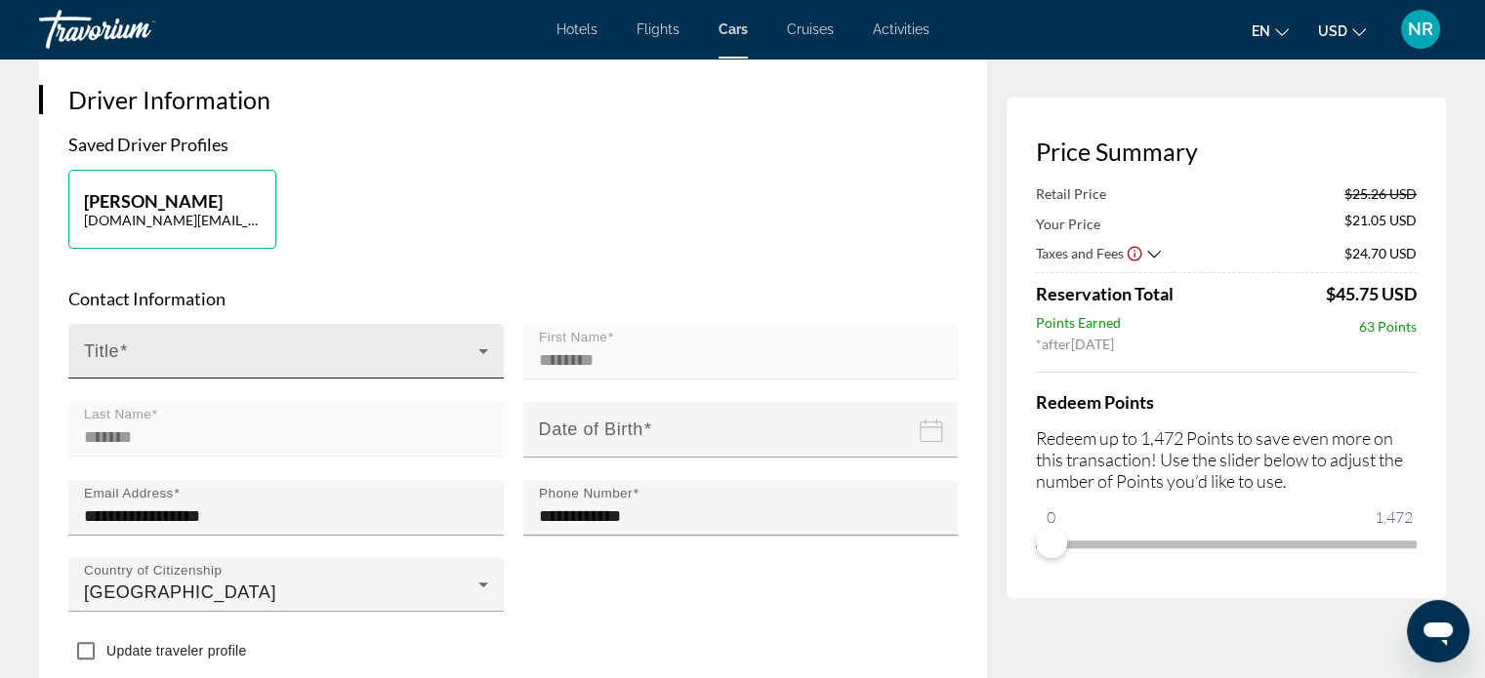
click at [430, 344] on div "Title" at bounding box center [286, 351] width 404 height 55
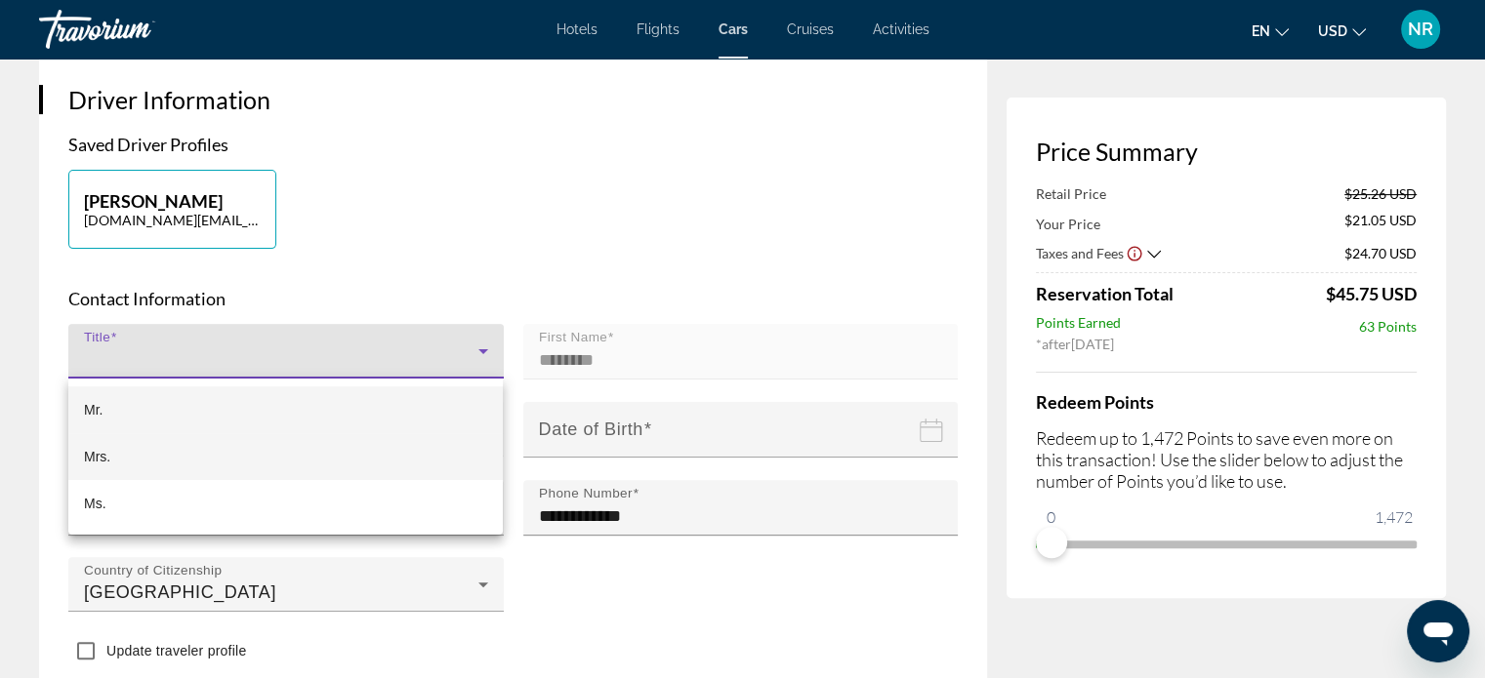
click at [87, 459] on span "Mrs." at bounding box center [97, 456] width 26 height 23
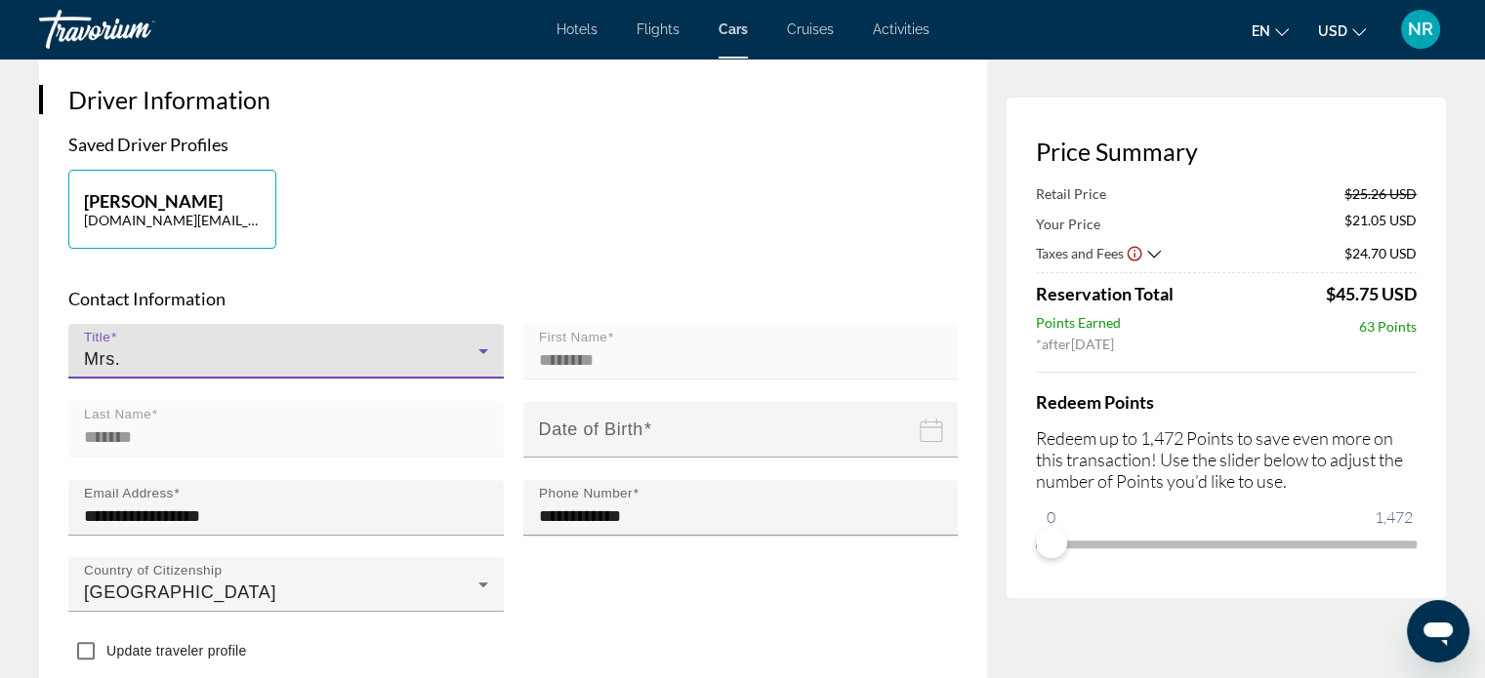
click at [669, 432] on input "Date of birth" at bounding box center [744, 443] width 443 height 85
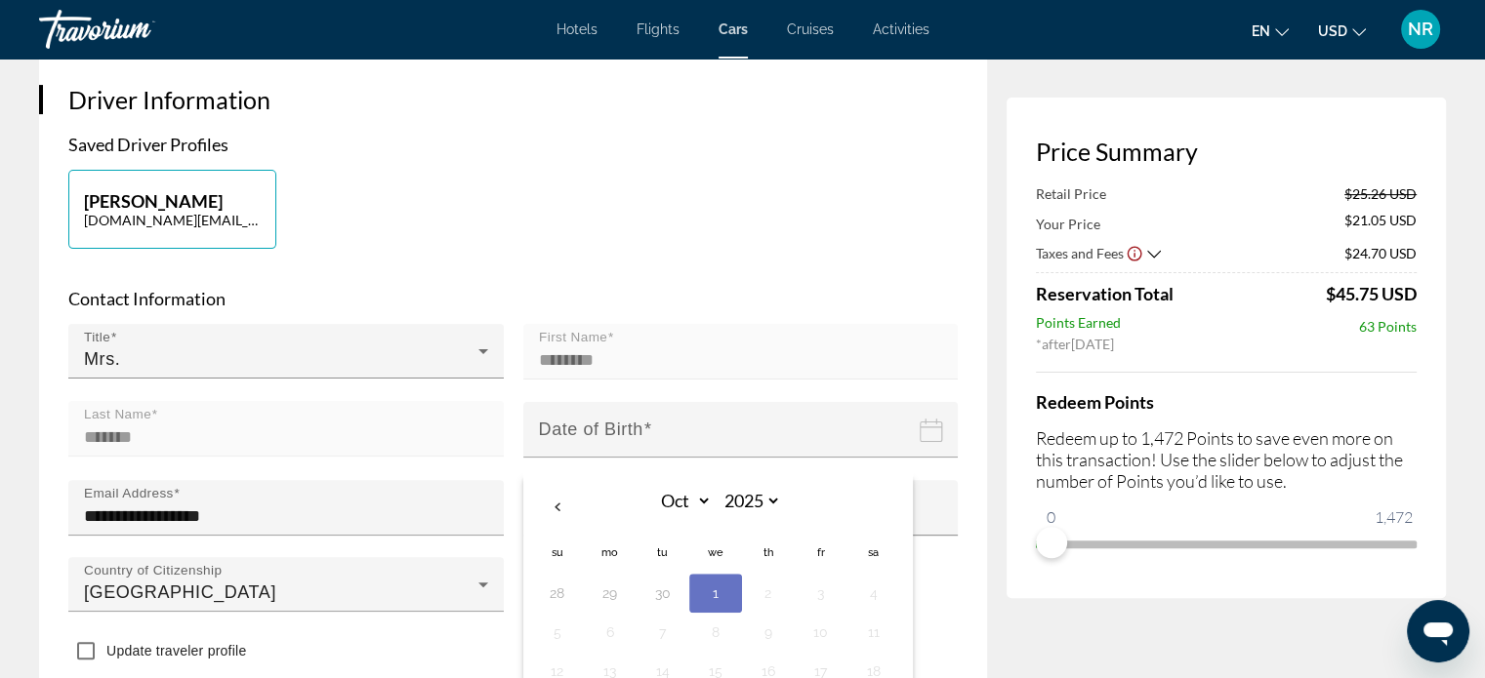
click at [669, 433] on input "Date of birth" at bounding box center [744, 443] width 443 height 85
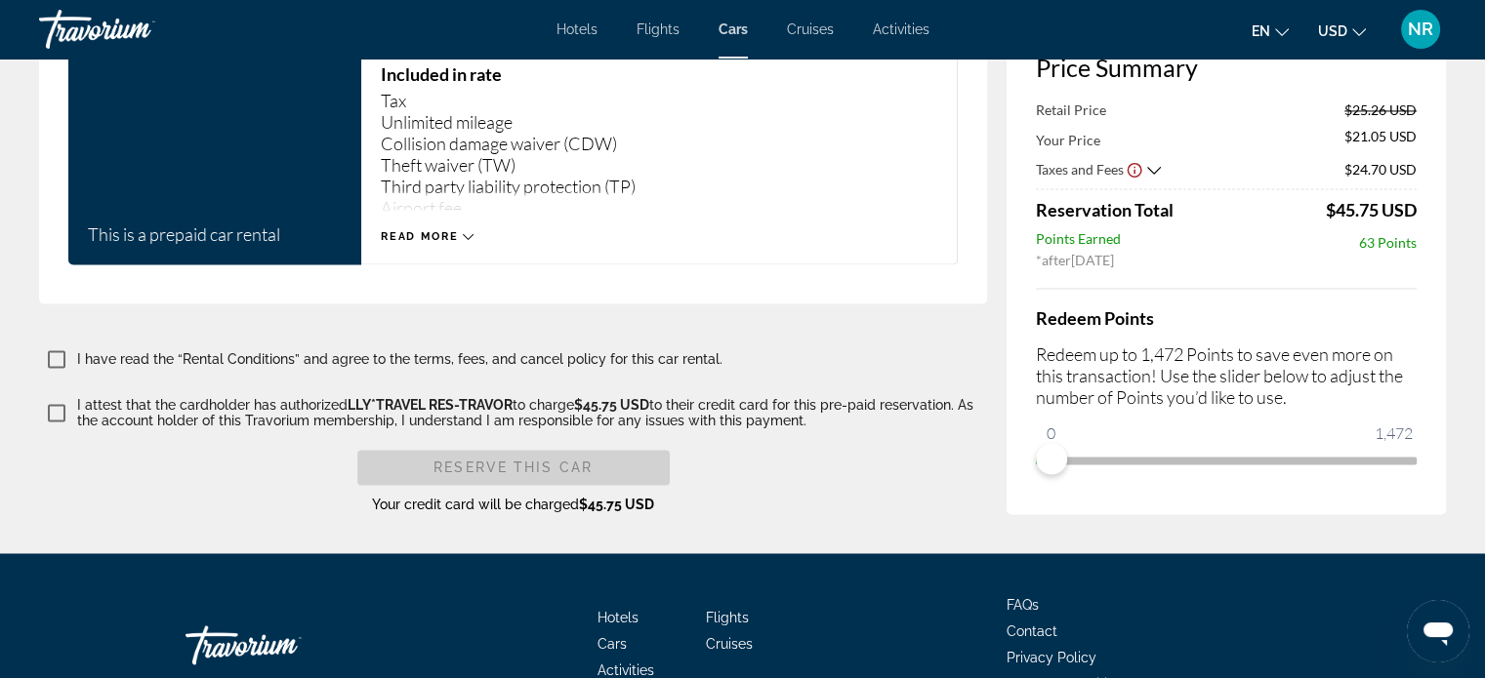
scroll to position [3026, 0]
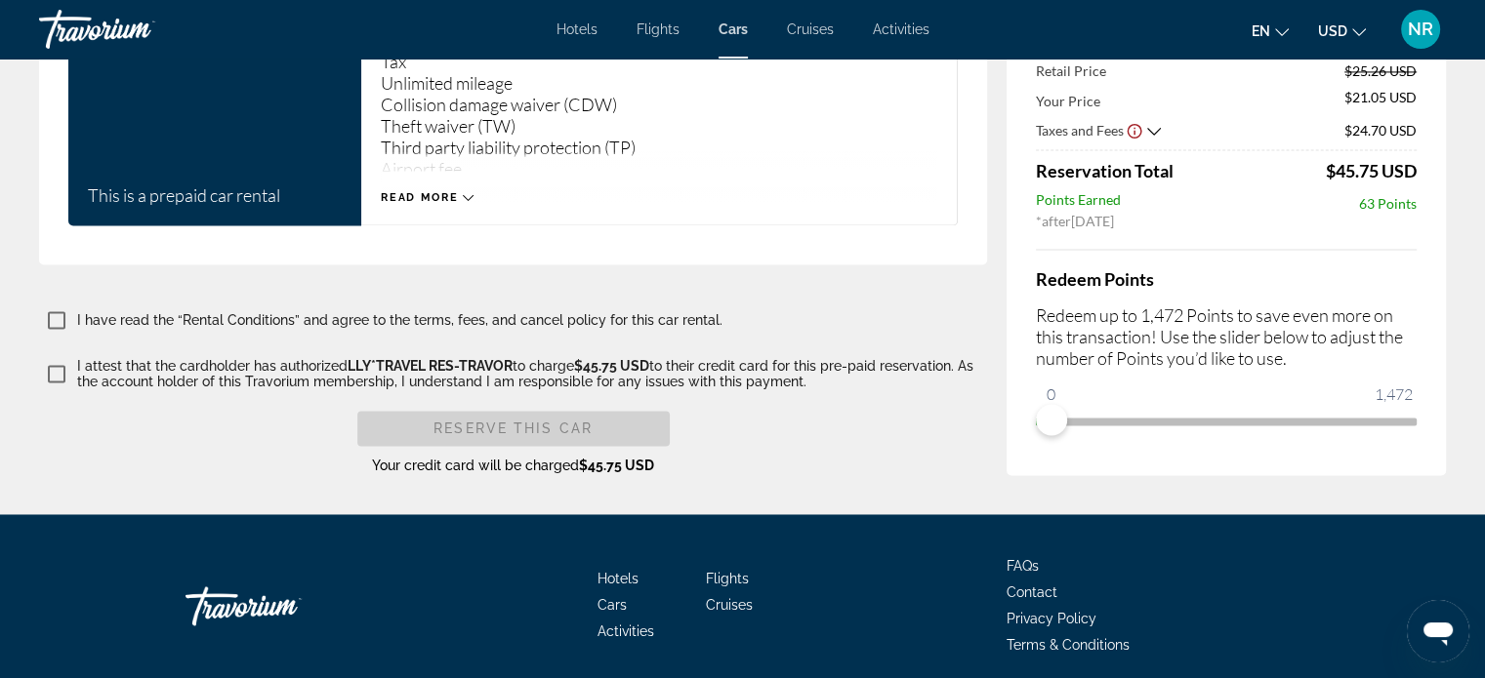
click at [461, 191] on div "Read more" at bounding box center [427, 197] width 93 height 13
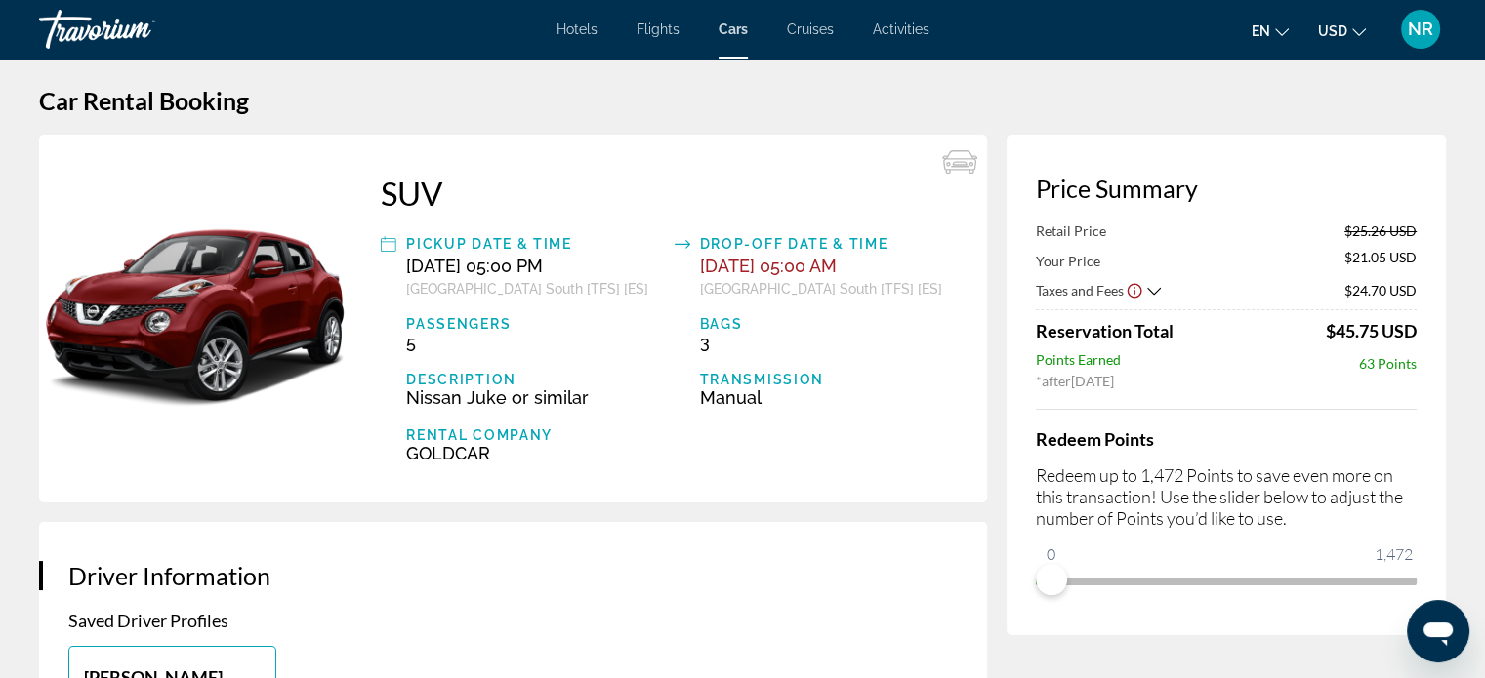
scroll to position [0, 0]
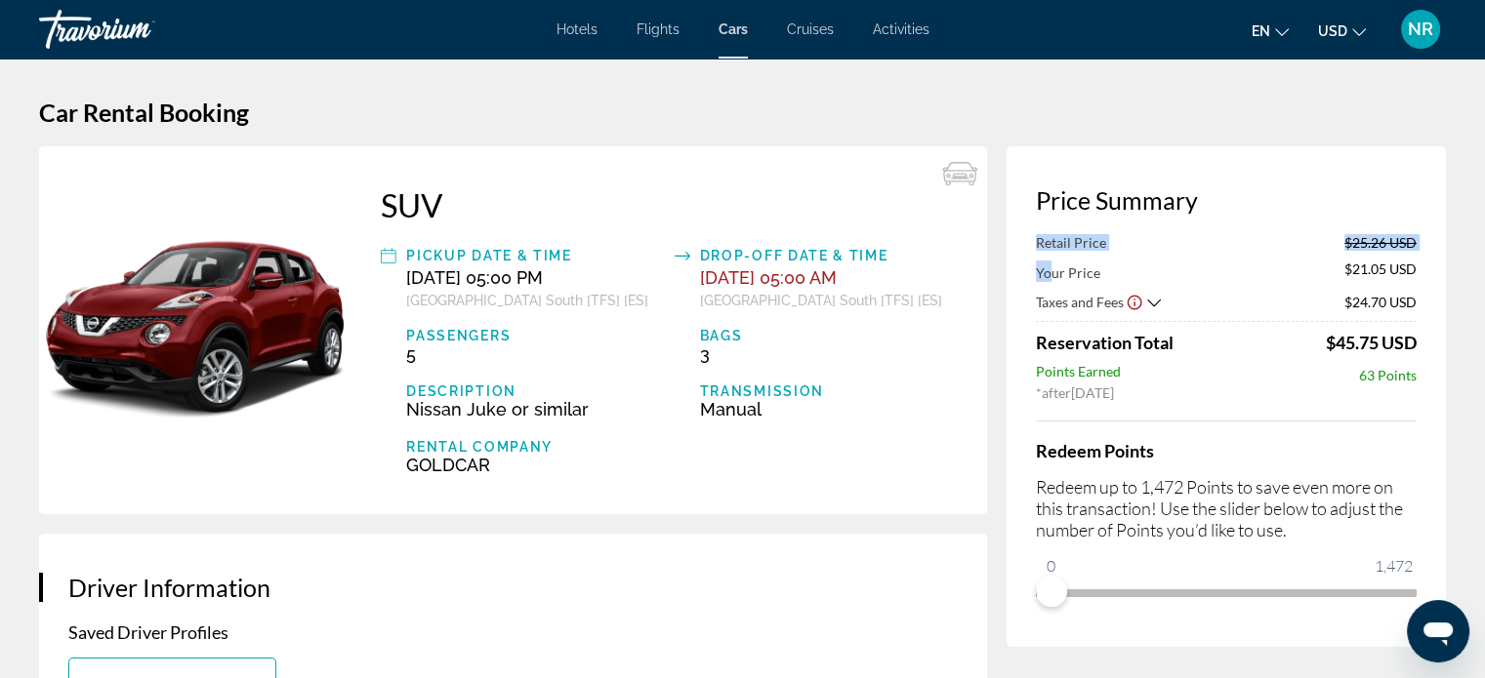
drag, startPoint x: 1264, startPoint y: 183, endPoint x: 1054, endPoint y: 264, distance: 224.9
click at [1054, 264] on div "Price Summary Retail Price $25.26 USD Your Price $21.05 USD Taxes and Fees $24.…" at bounding box center [1225, 396] width 439 height 501
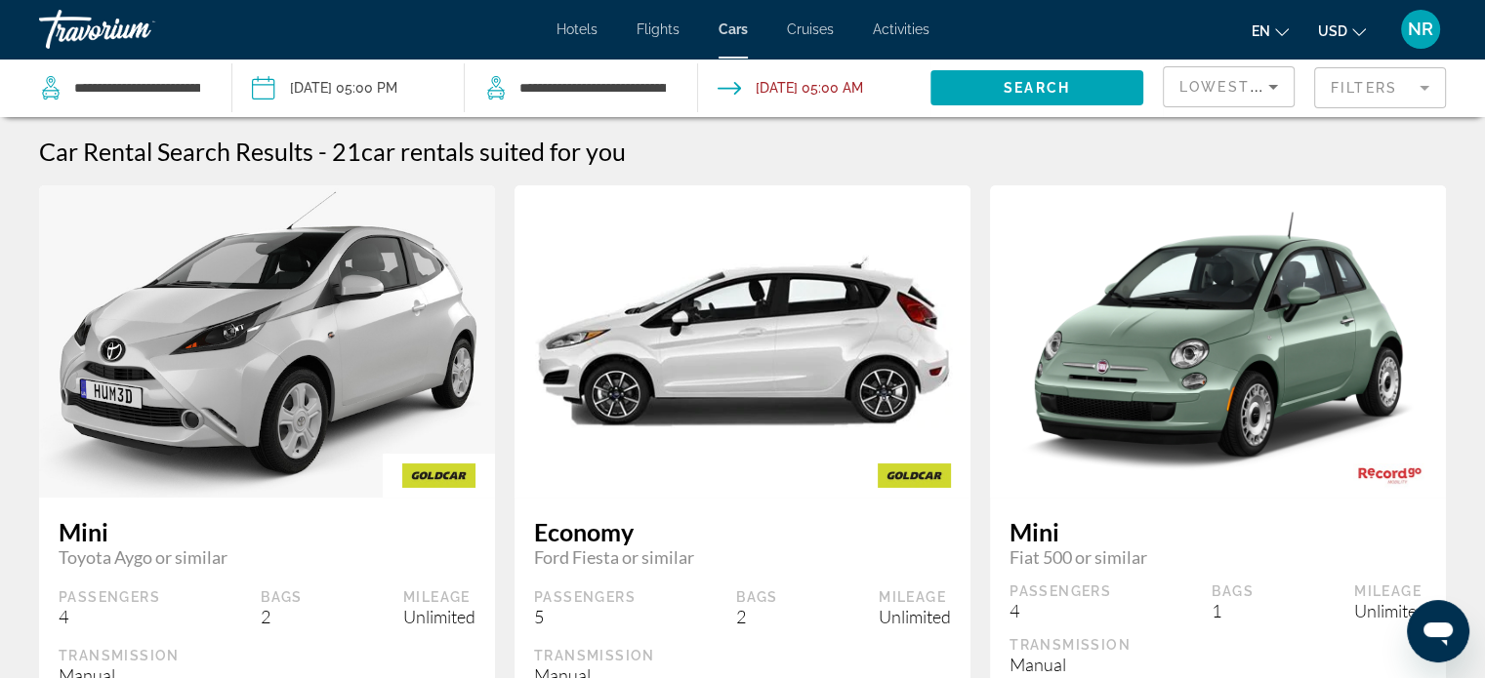
click at [1257, 85] on span "Lowest Price" at bounding box center [1241, 87] width 125 height 16
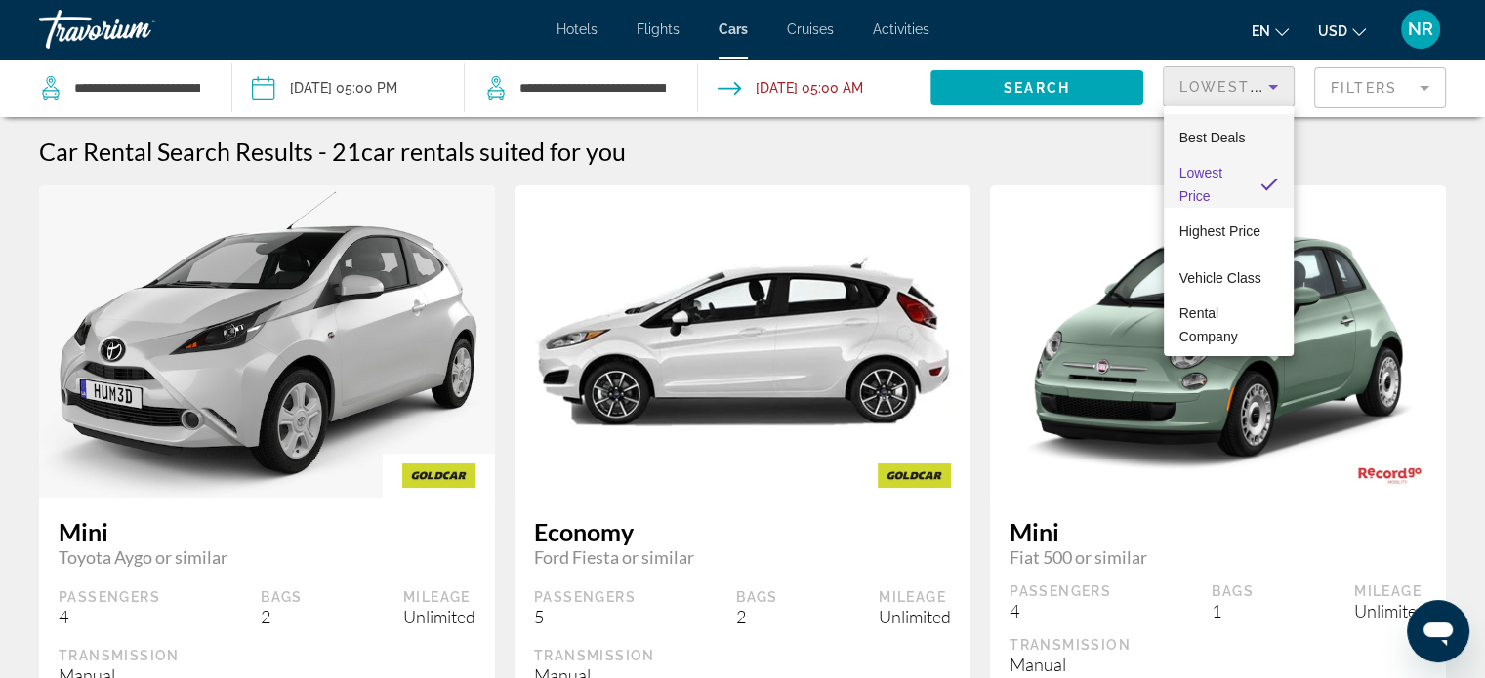
click at [1226, 134] on span "Best Deals" at bounding box center [1212, 138] width 66 height 16
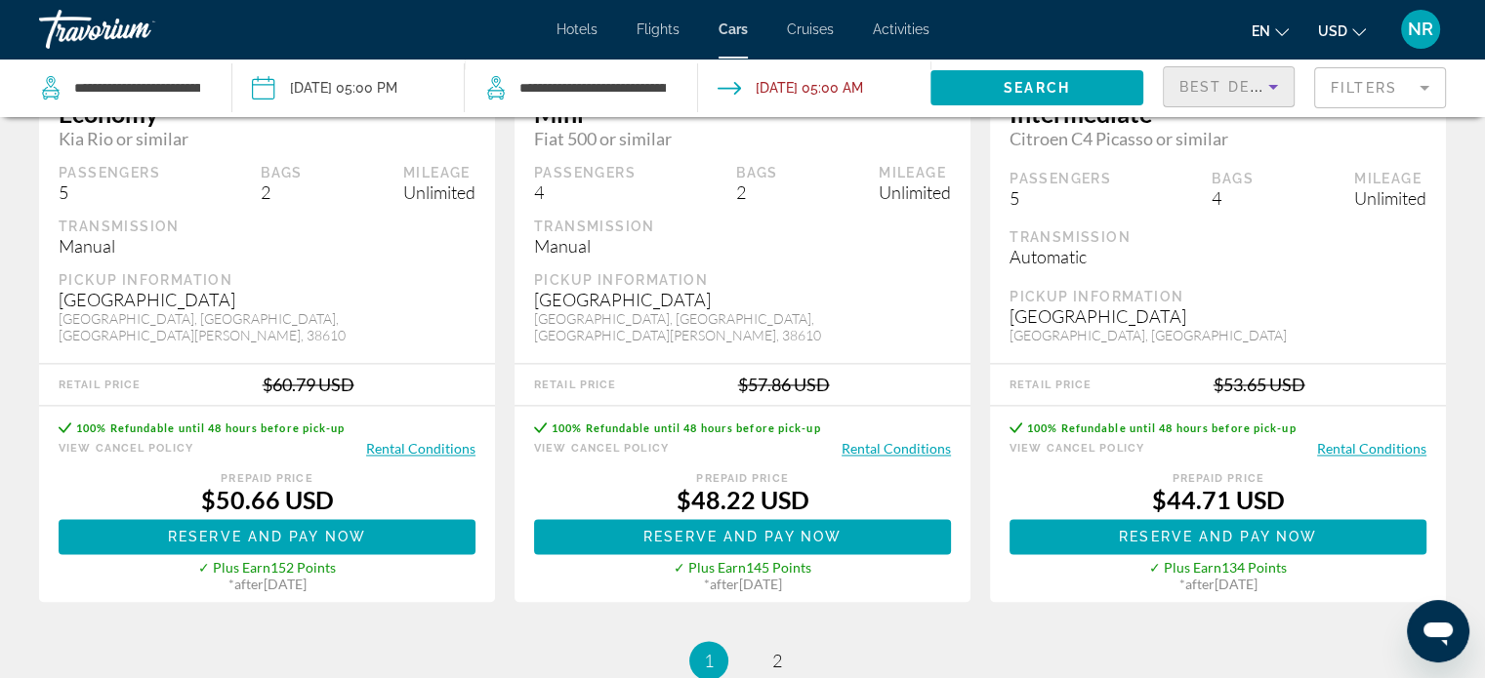
scroll to position [3319, 0]
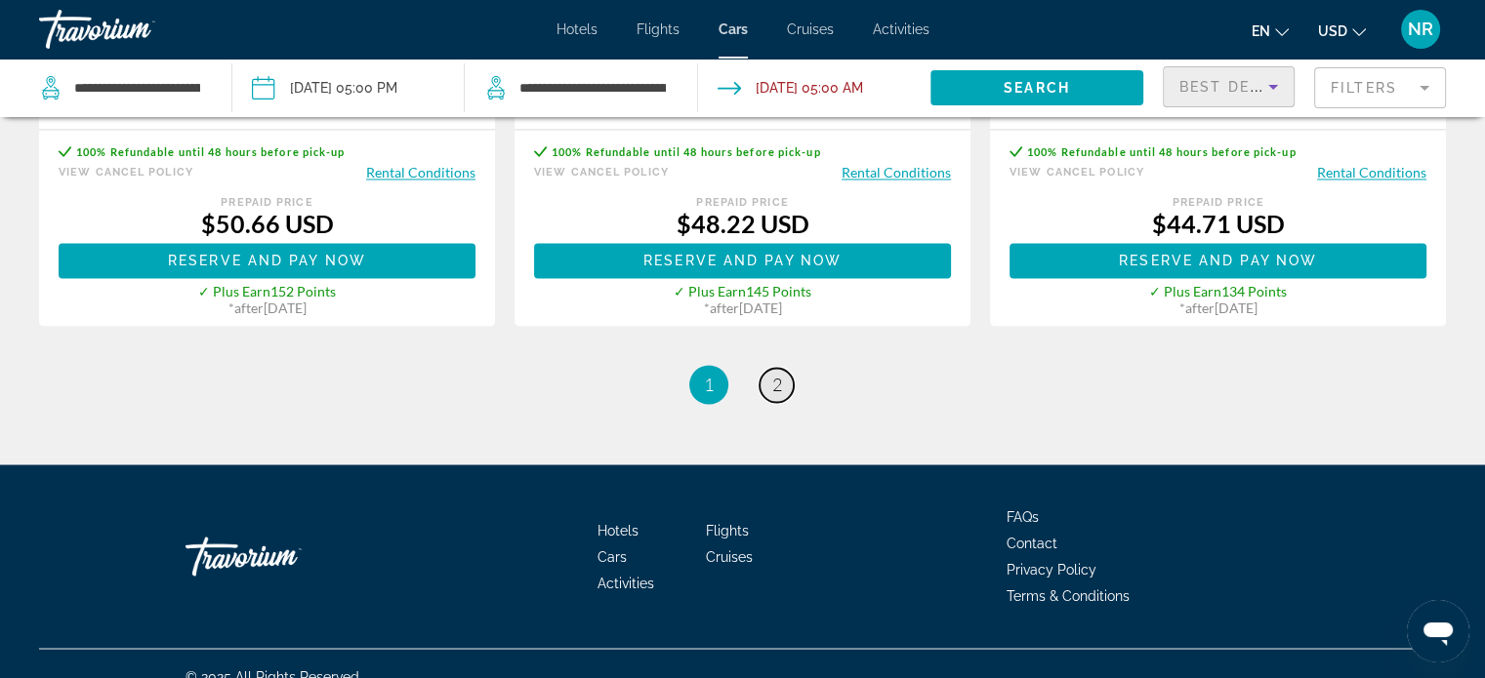
click at [773, 384] on span "2" at bounding box center [777, 384] width 10 height 21
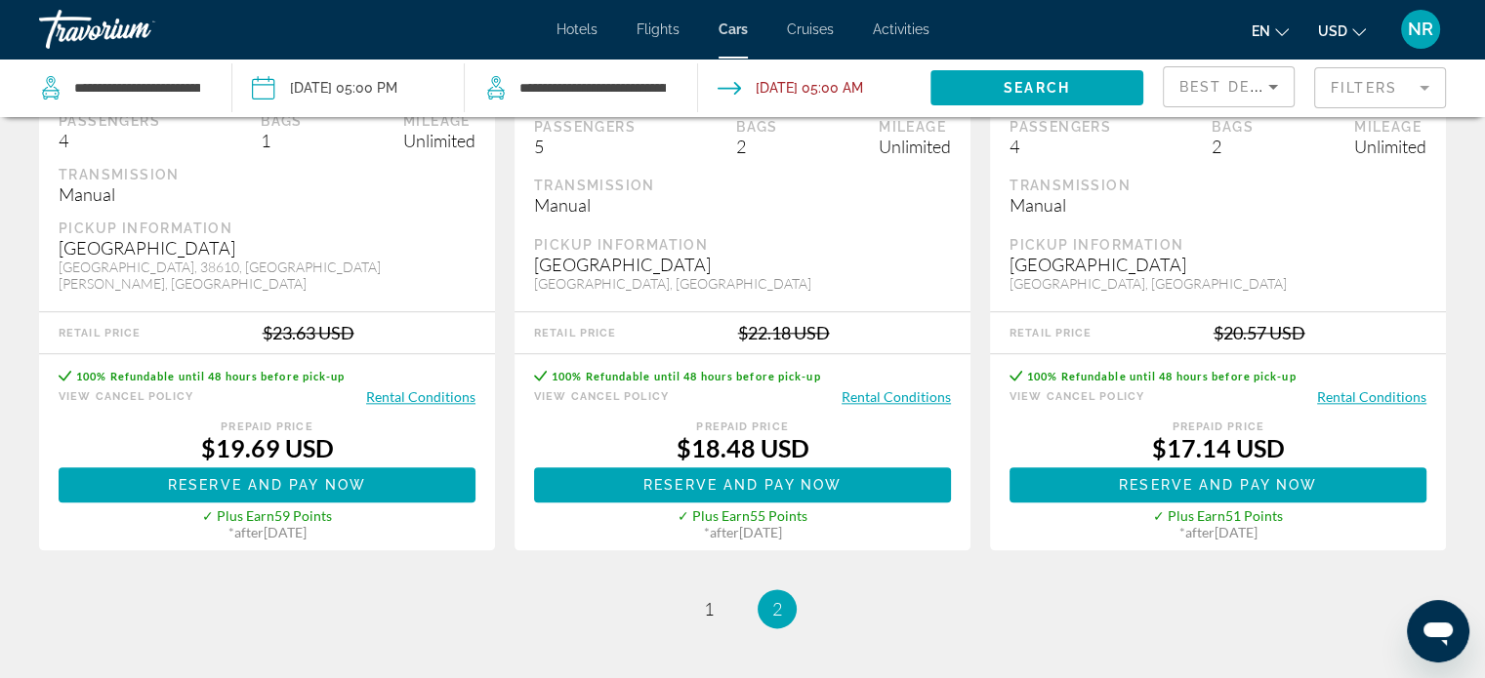
scroll to position [2468, 0]
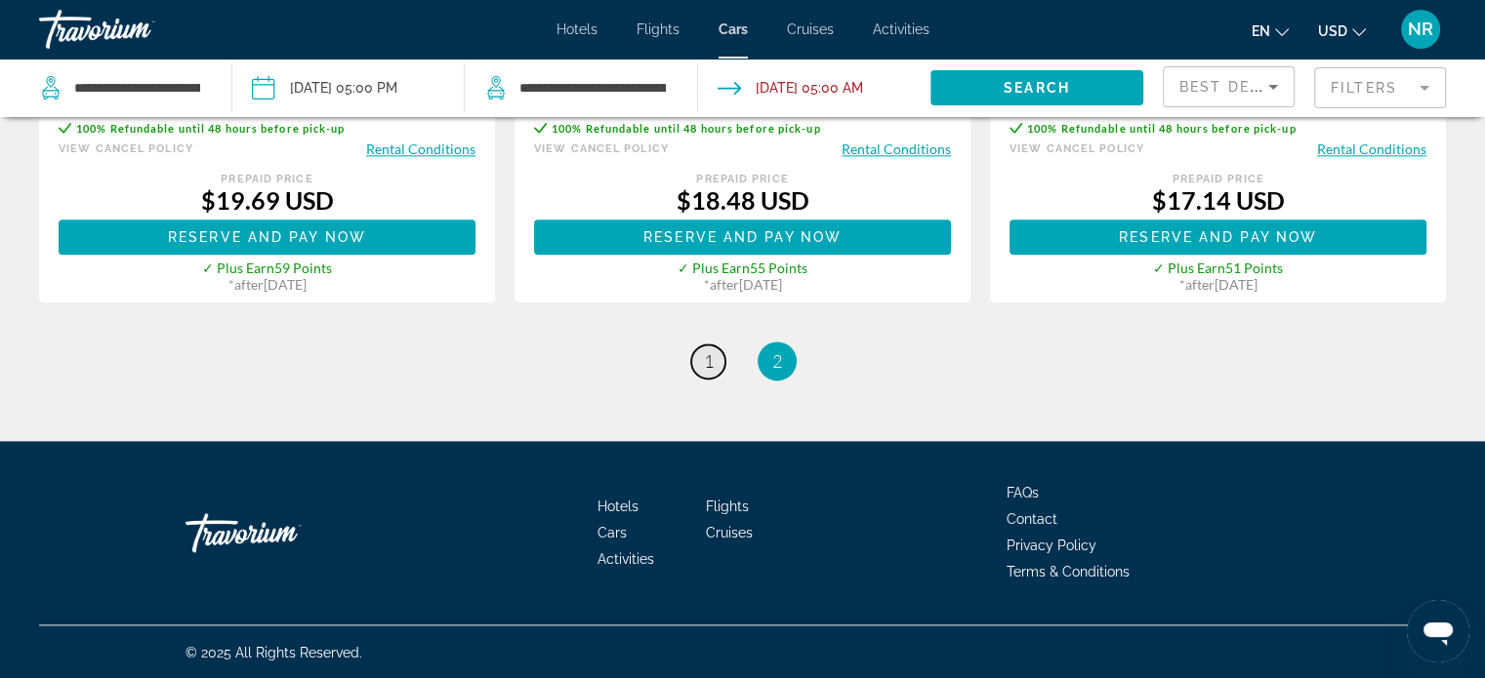
click at [702, 363] on link "page 1" at bounding box center [708, 362] width 34 height 34
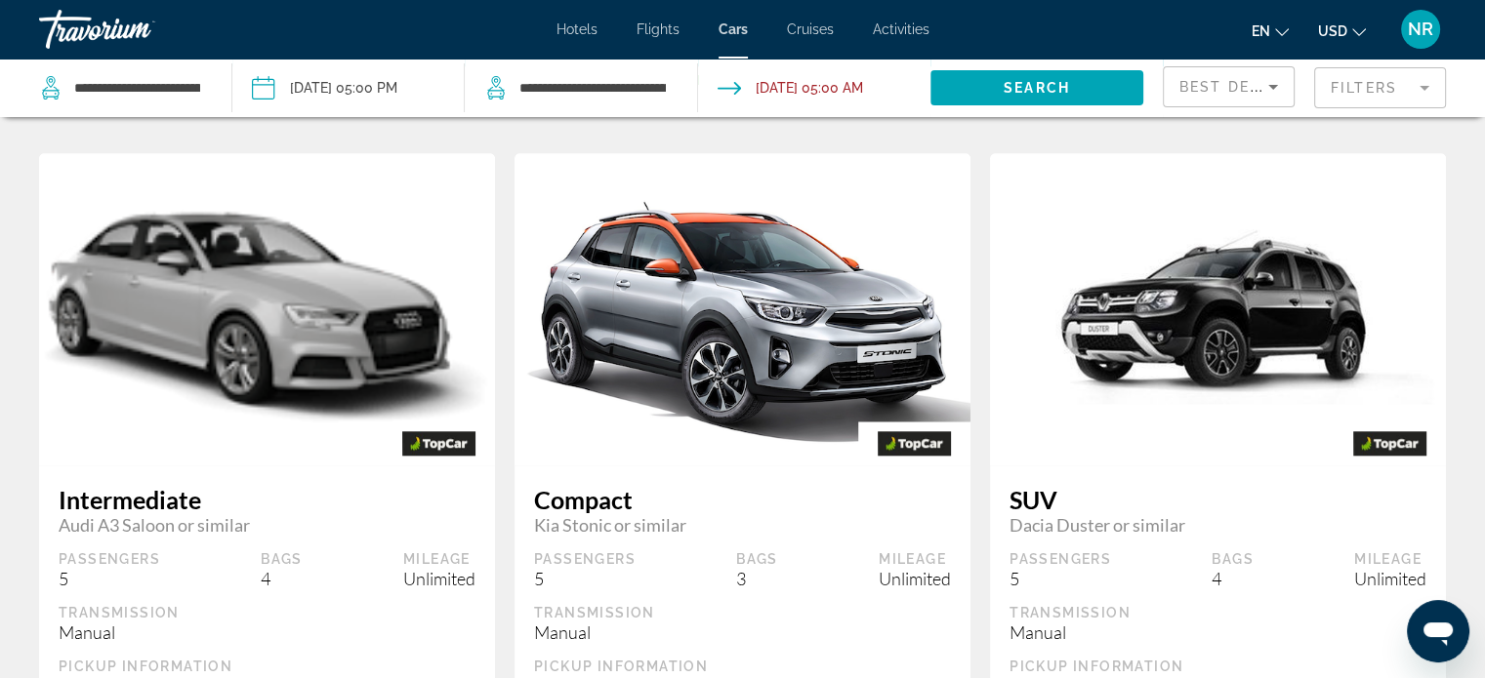
scroll to position [1757, 0]
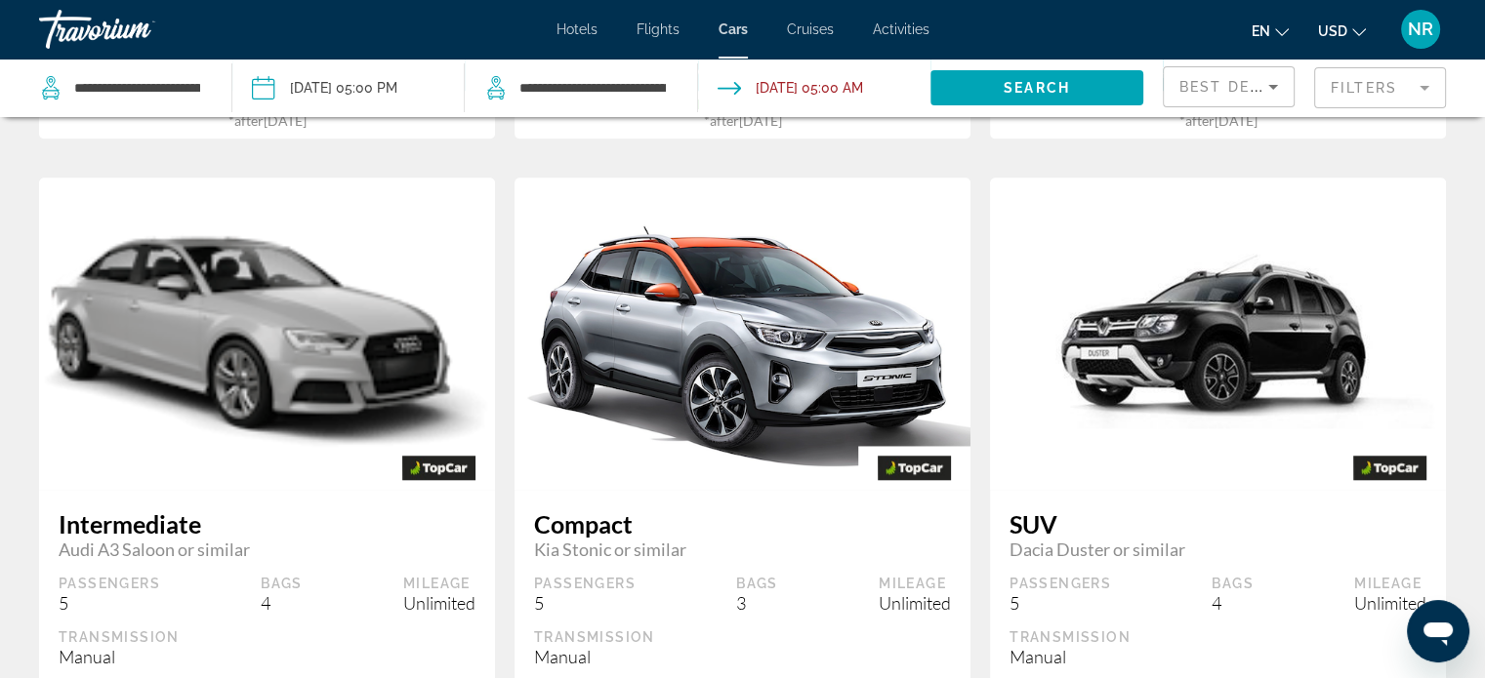
click at [812, 327] on img "Main content" at bounding box center [742, 335] width 456 height 306
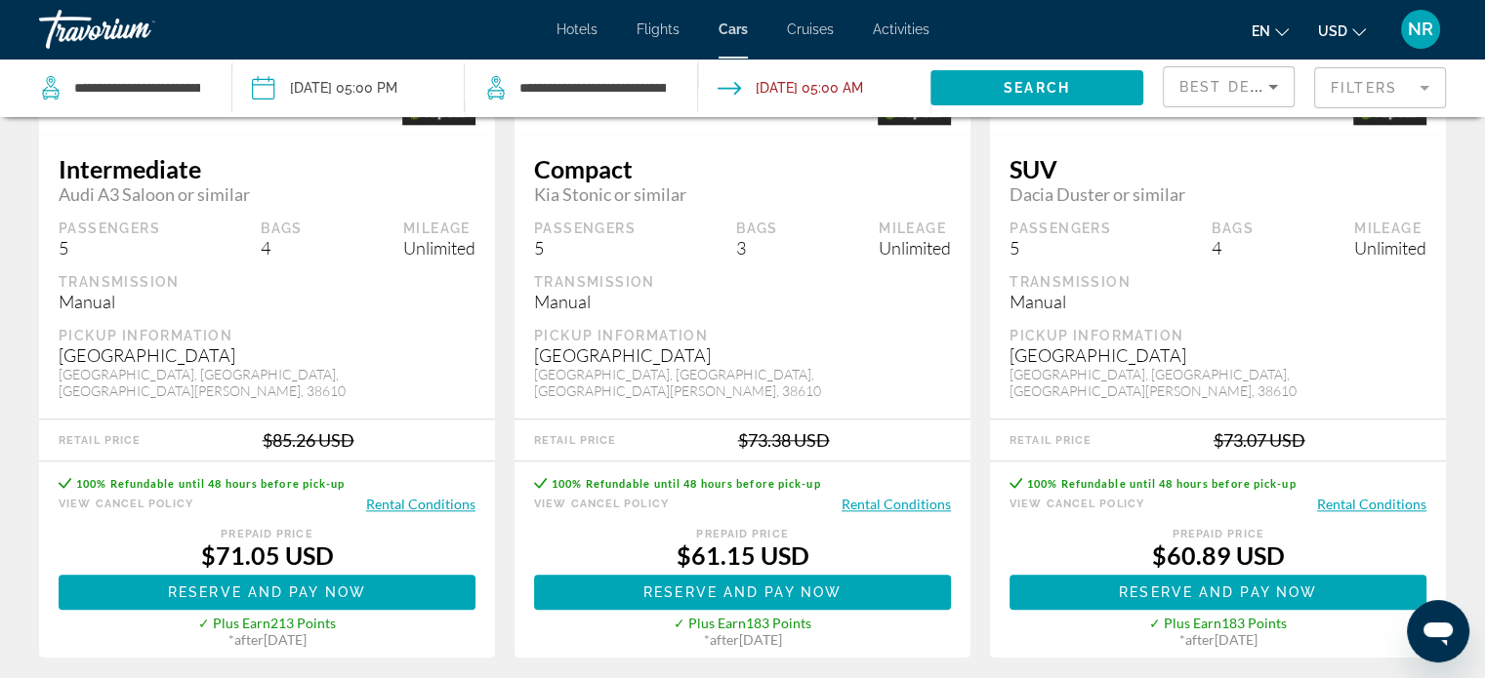
scroll to position [2245, 0]
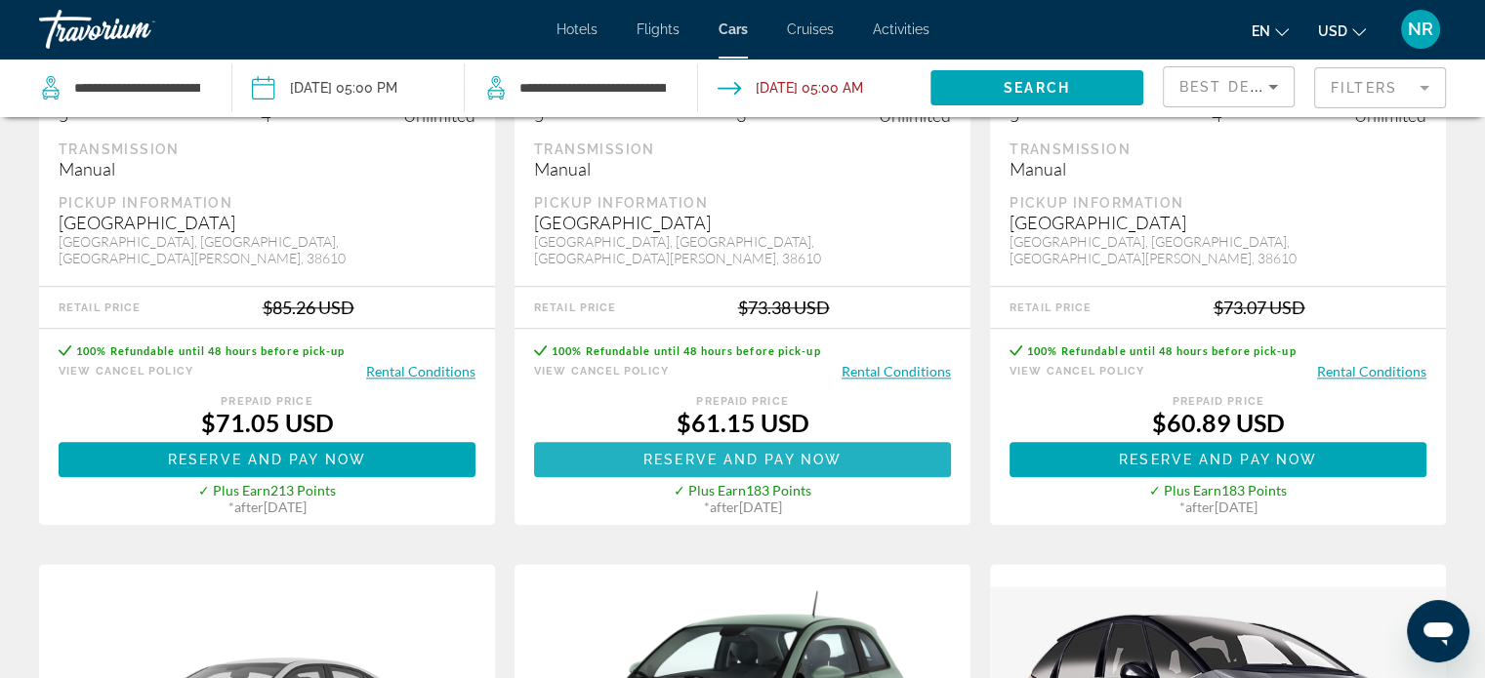
click at [793, 460] on span "Reserve and pay now" at bounding box center [742, 460] width 198 height 16
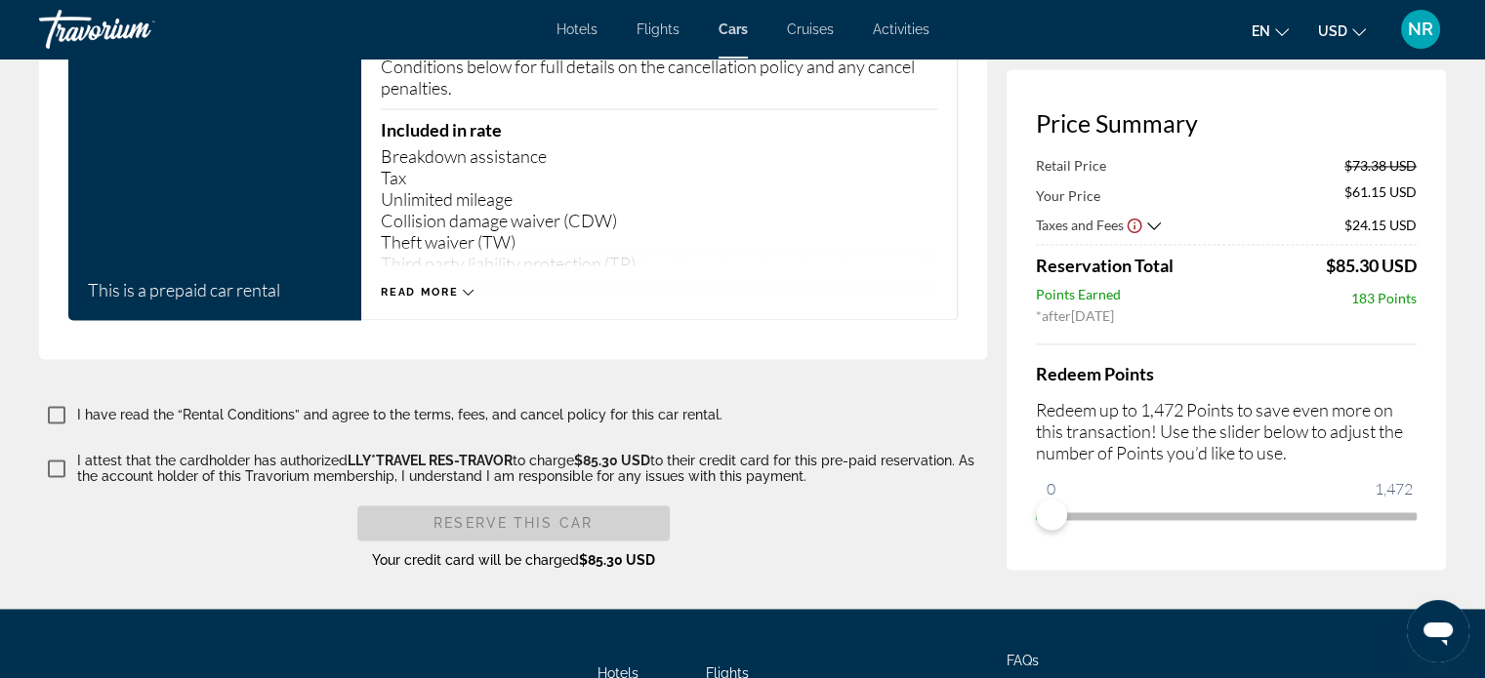
scroll to position [2697, 0]
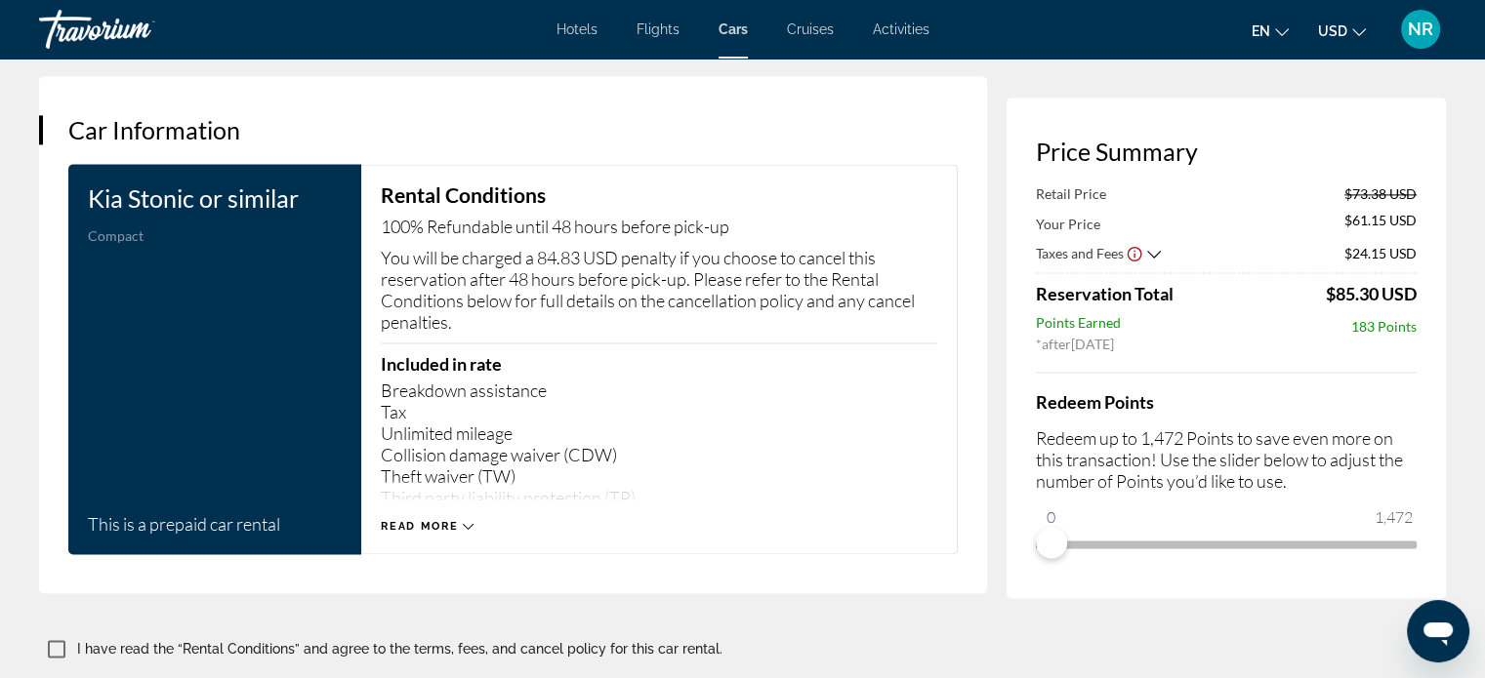
click at [466, 521] on icon "Main content" at bounding box center [468, 526] width 11 height 11
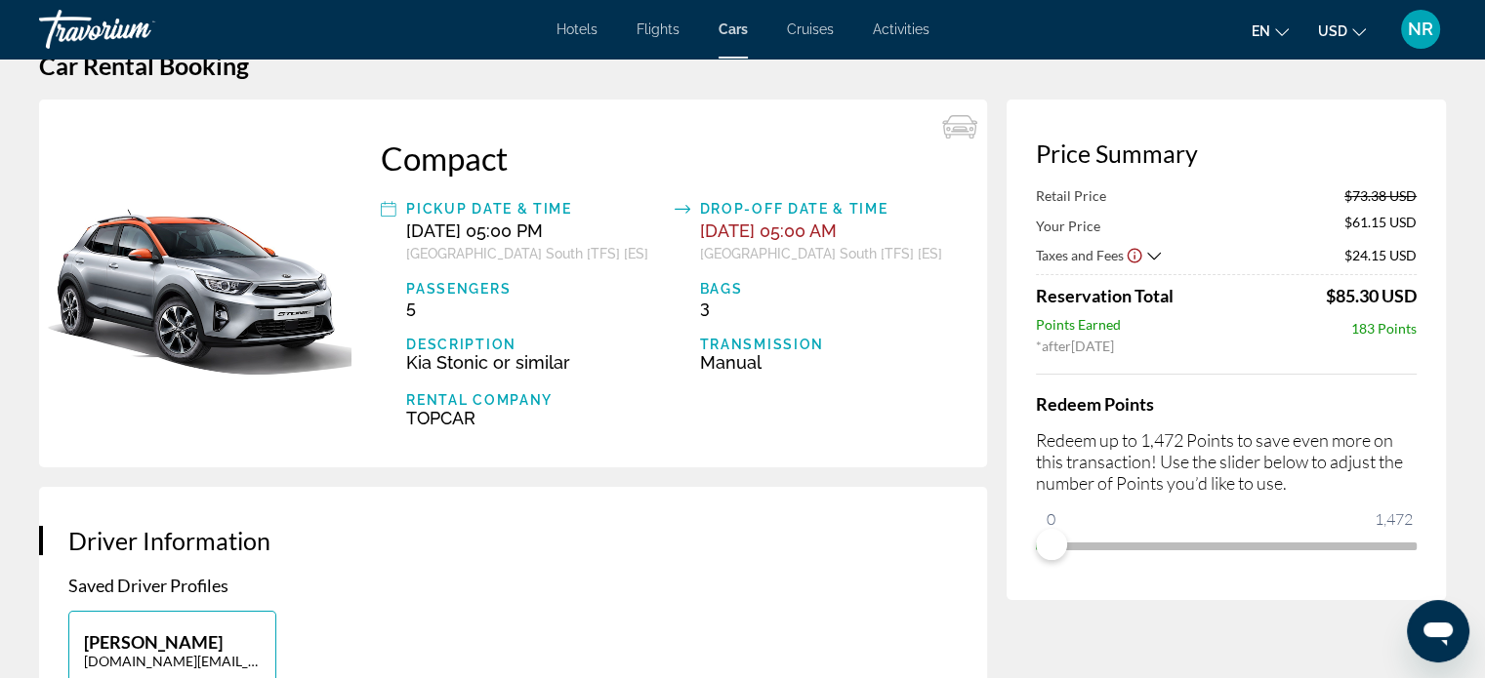
scroll to position [0, 0]
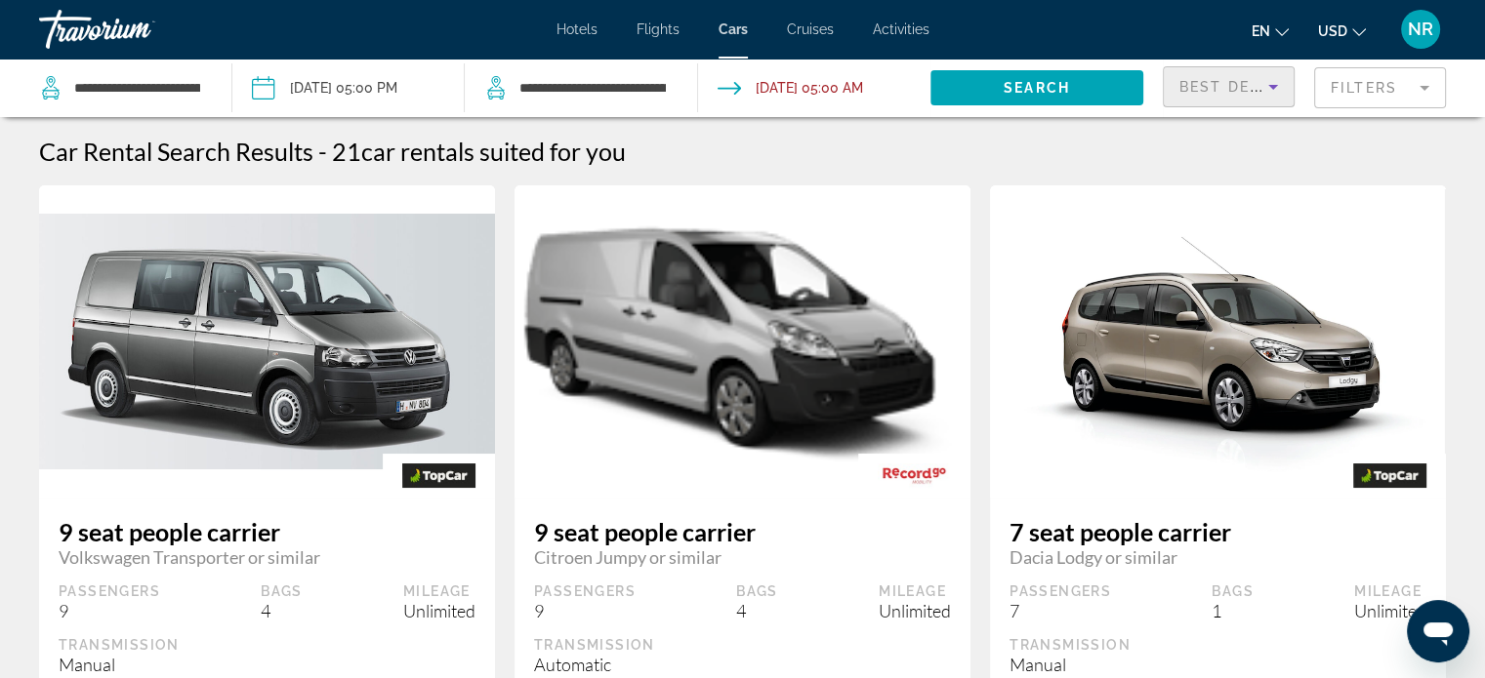
click at [1249, 94] on span "Best Deals" at bounding box center [1230, 87] width 102 height 16
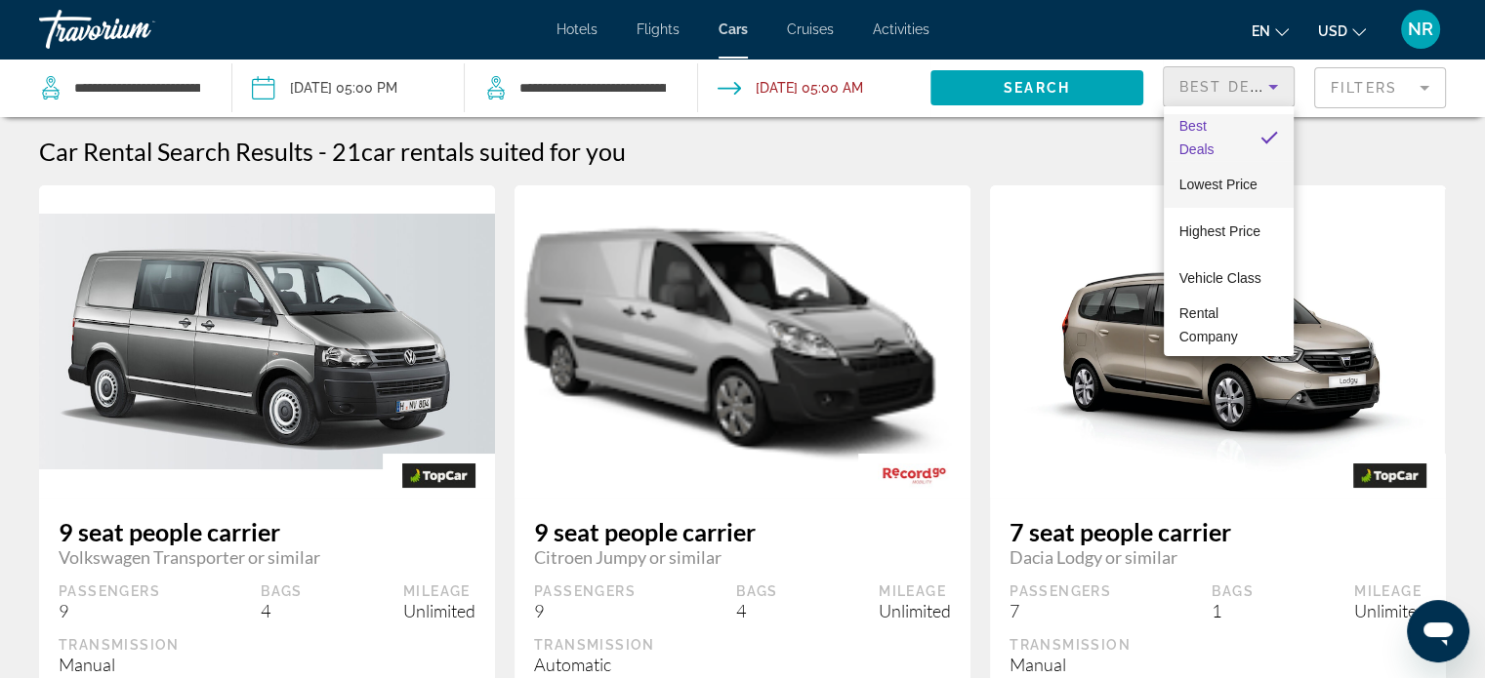
click at [1249, 193] on span "Lowest Price" at bounding box center [1218, 184] width 78 height 23
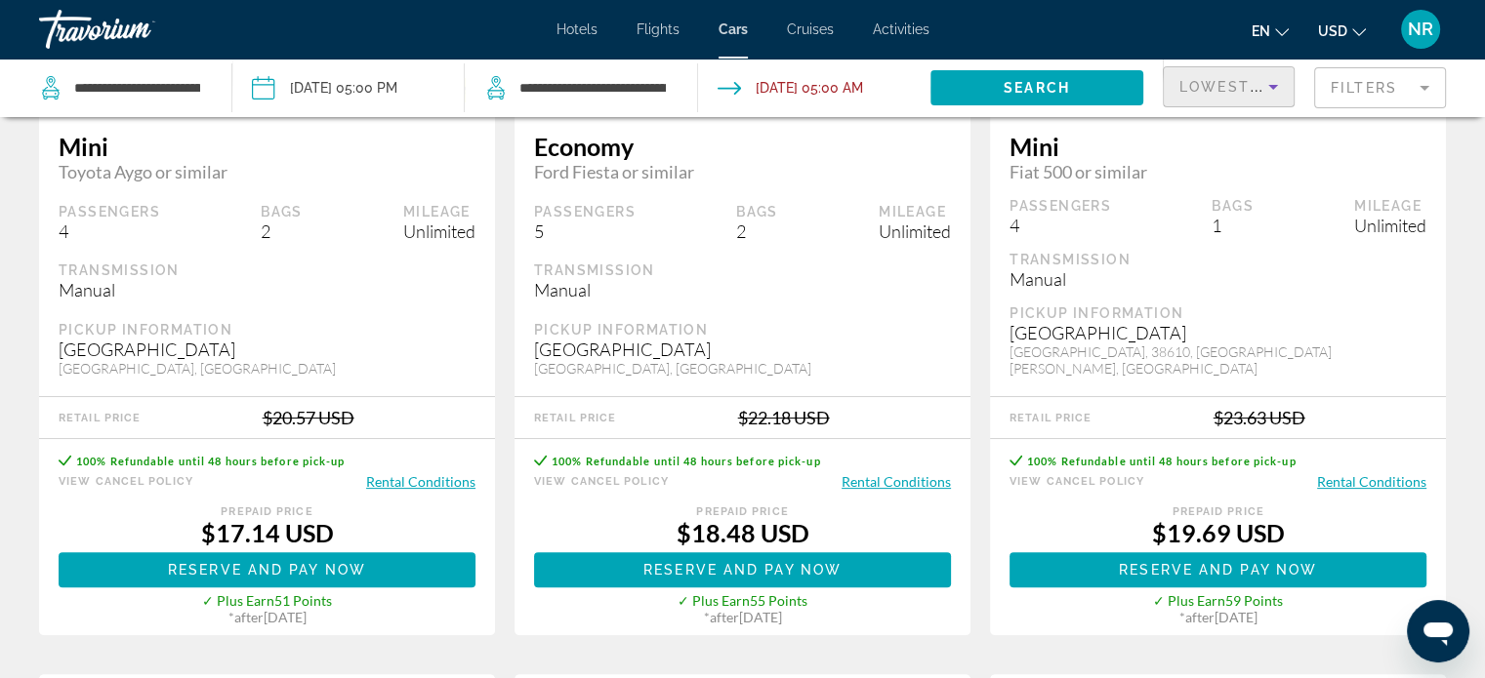
scroll to position [390, 0]
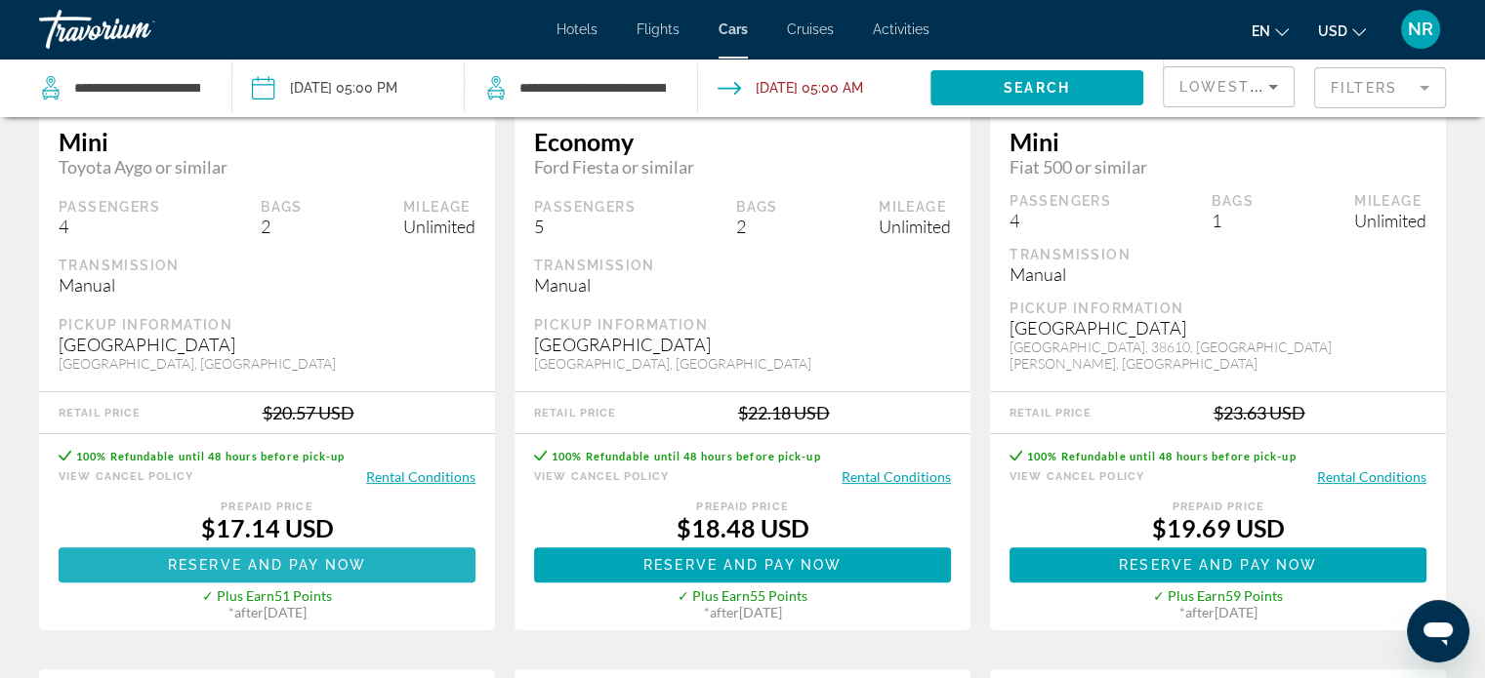
click at [283, 560] on span "Reserve and pay now" at bounding box center [267, 565] width 198 height 16
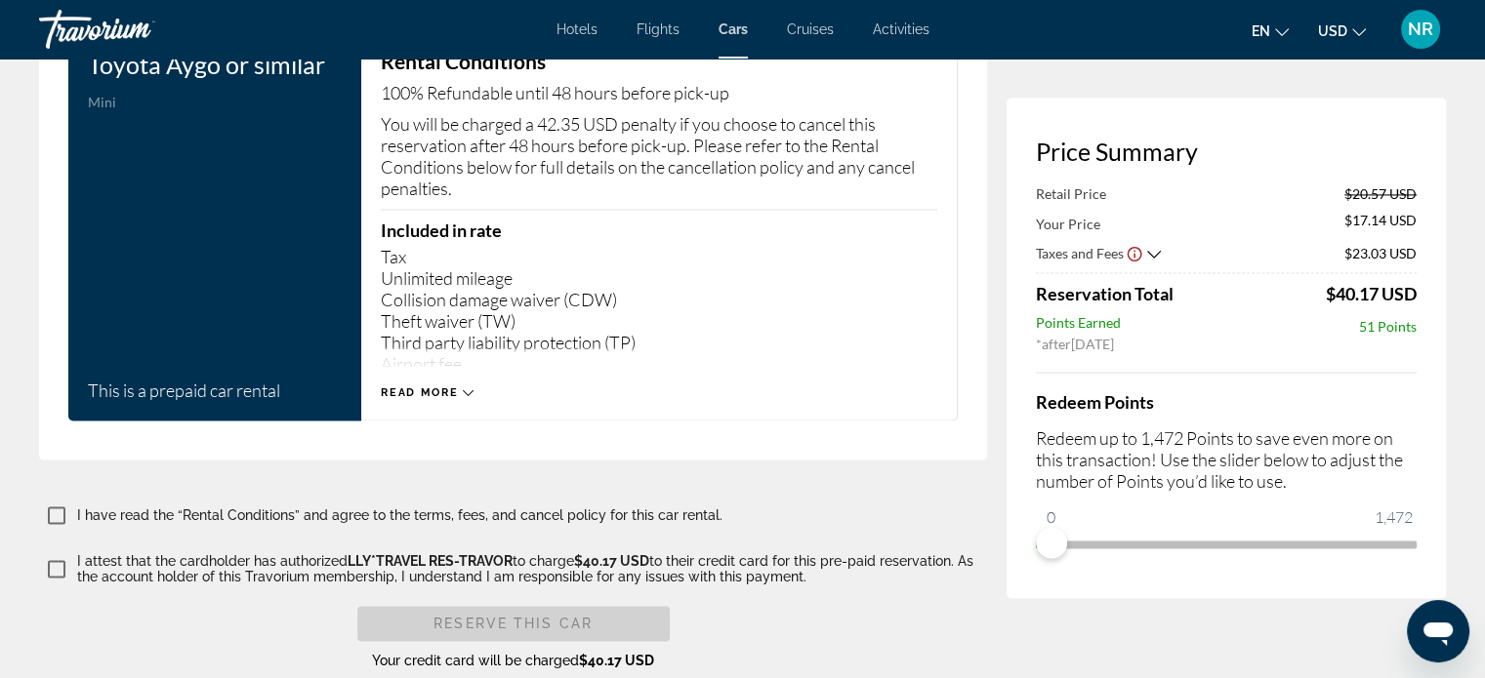
scroll to position [2928, 0]
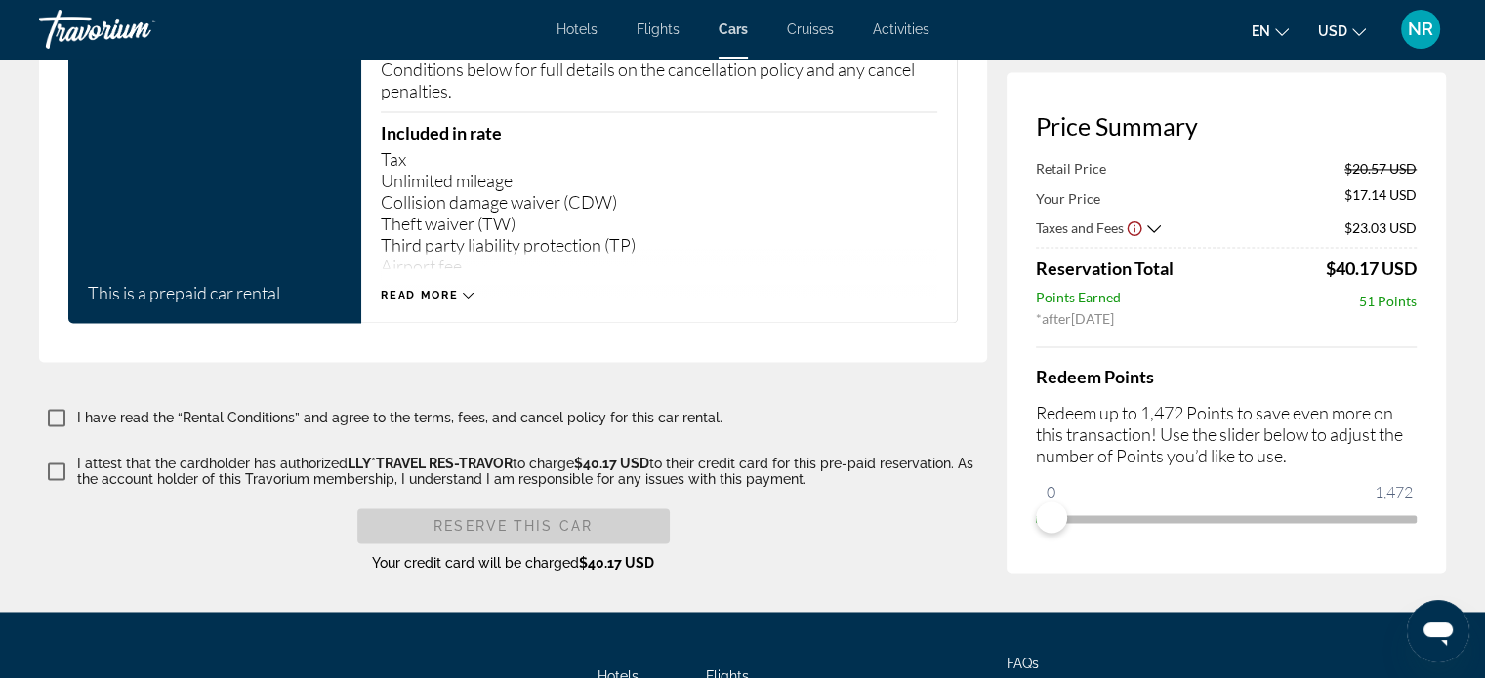
click at [465, 290] on icon "Main content" at bounding box center [468, 295] width 11 height 11
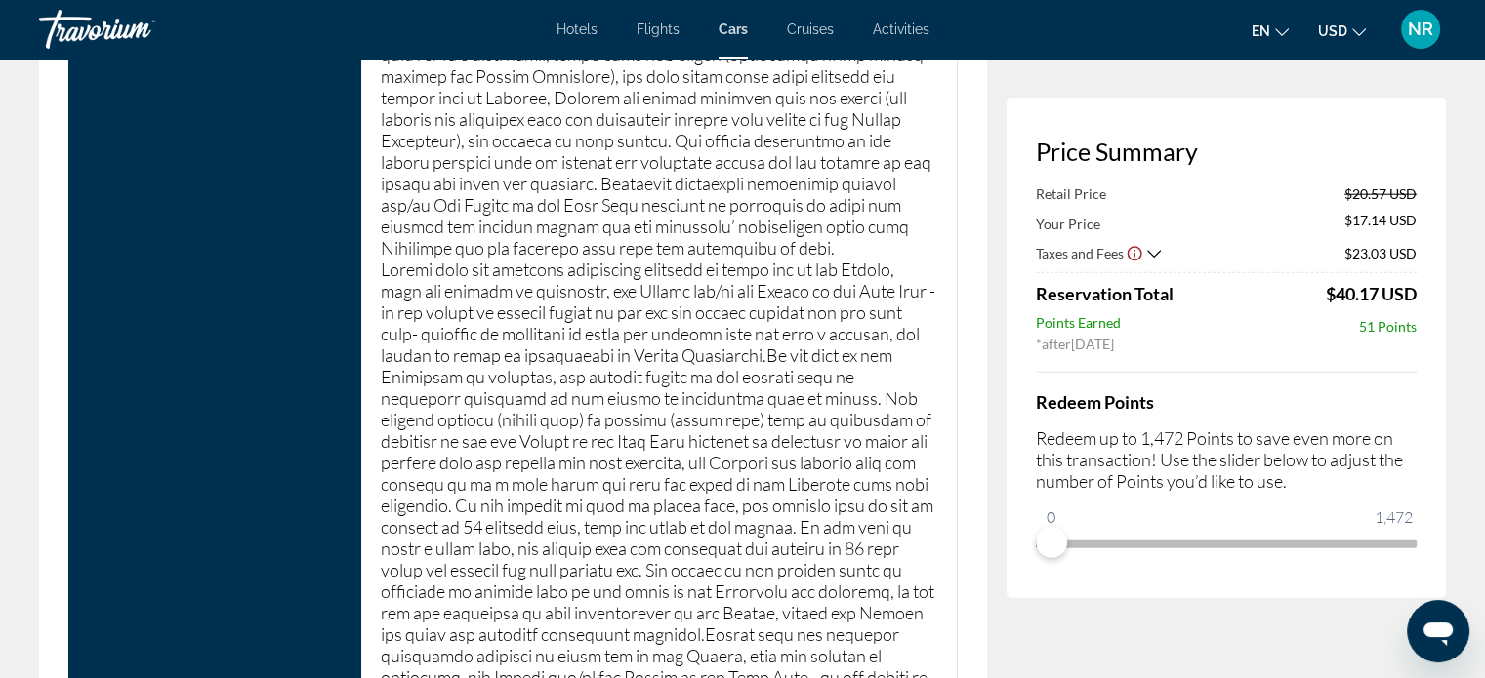
scroll to position [4880, 0]
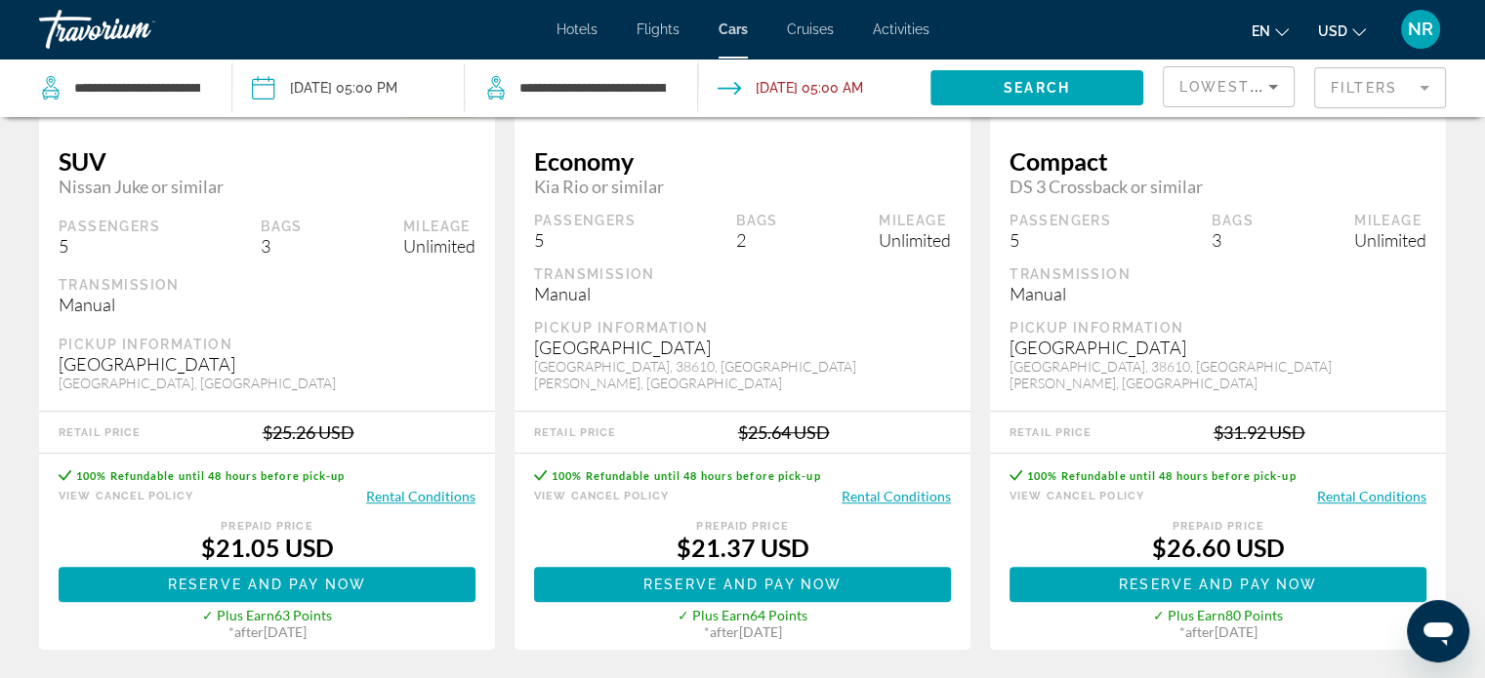
scroll to position [1269, 0]
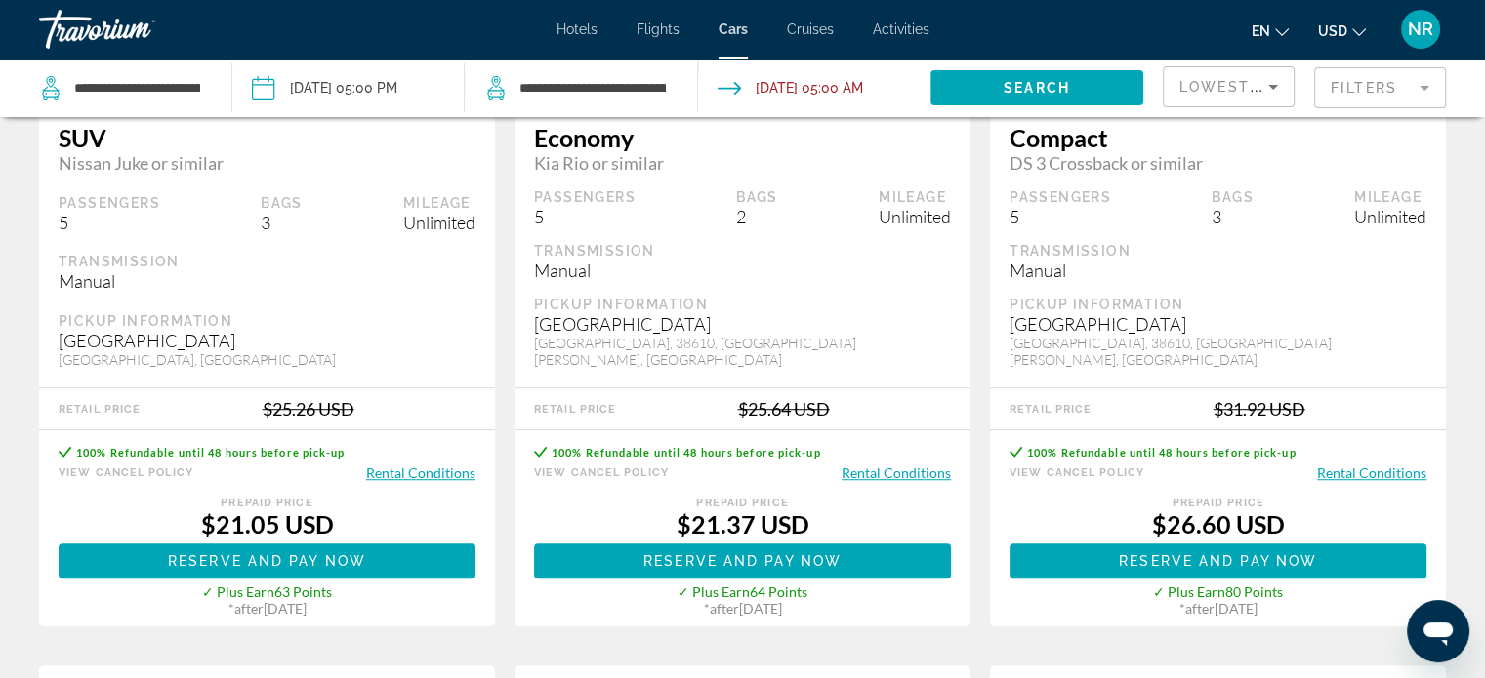
click at [739, 557] on span "Reserve and pay now" at bounding box center [742, 561] width 198 height 16
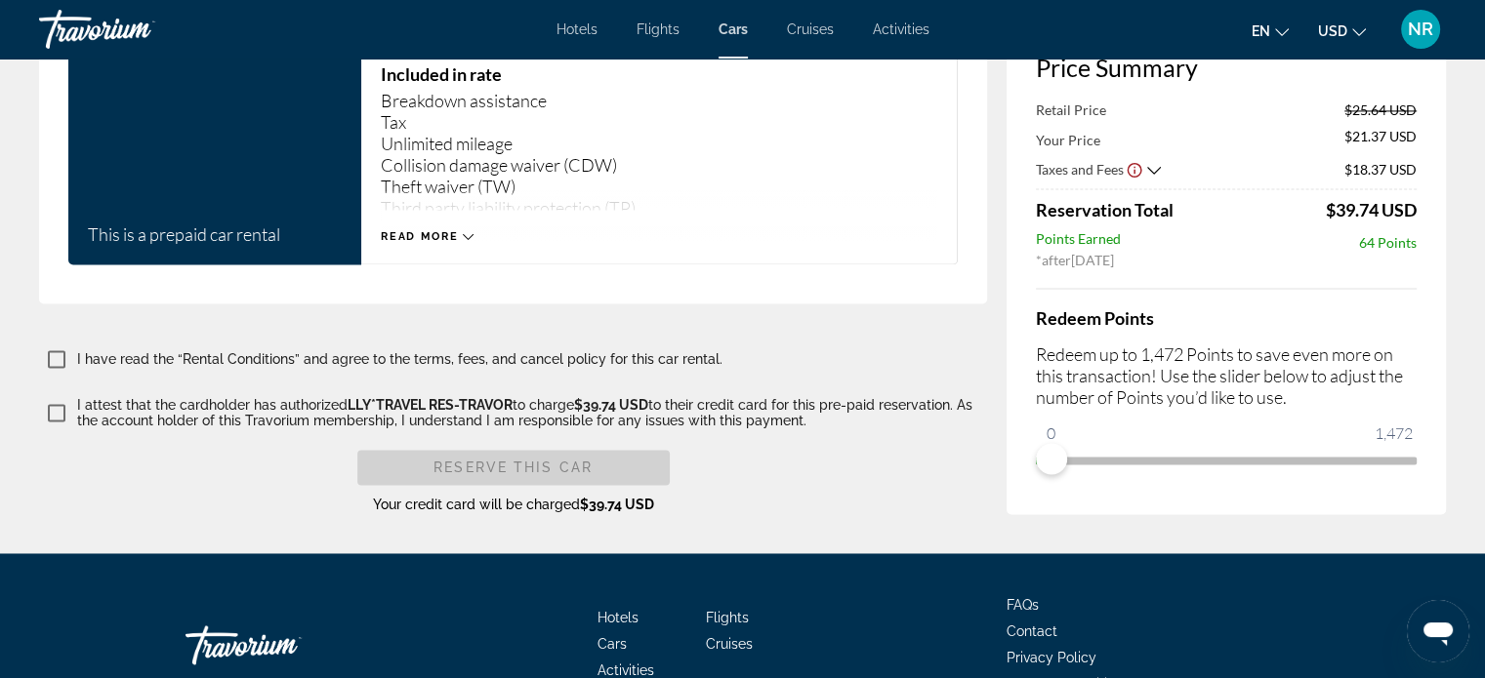
scroll to position [2892, 0]
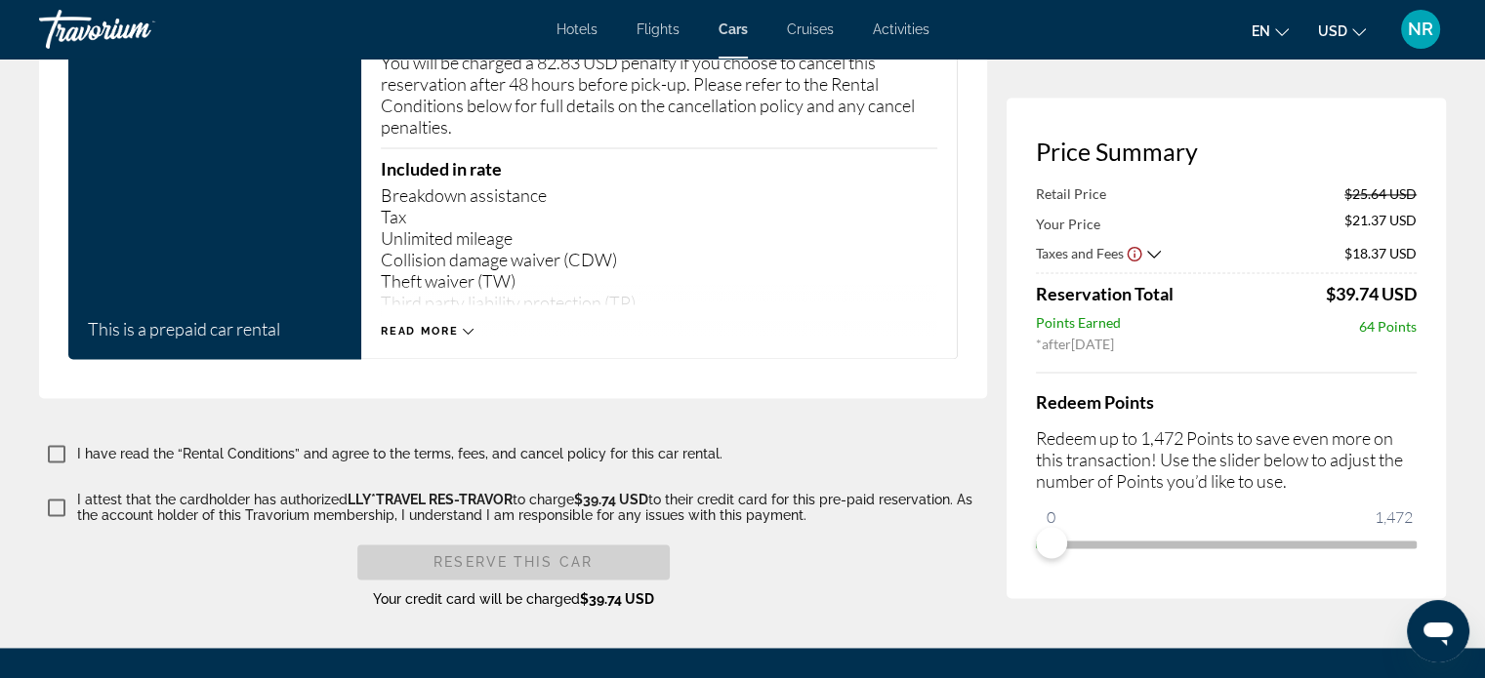
click at [469, 326] on icon "Main content" at bounding box center [468, 331] width 11 height 11
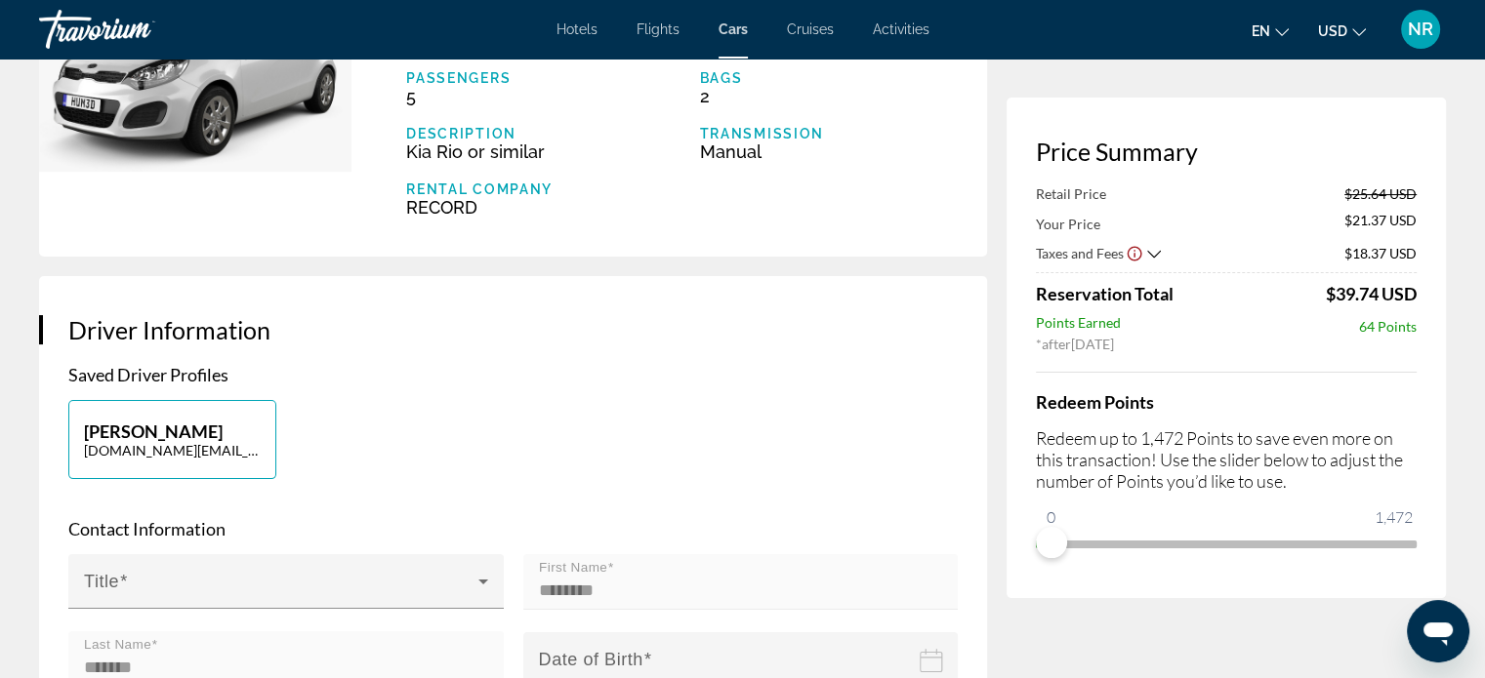
scroll to position [293, 0]
